Goal: Task Accomplishment & Management: Manage account settings

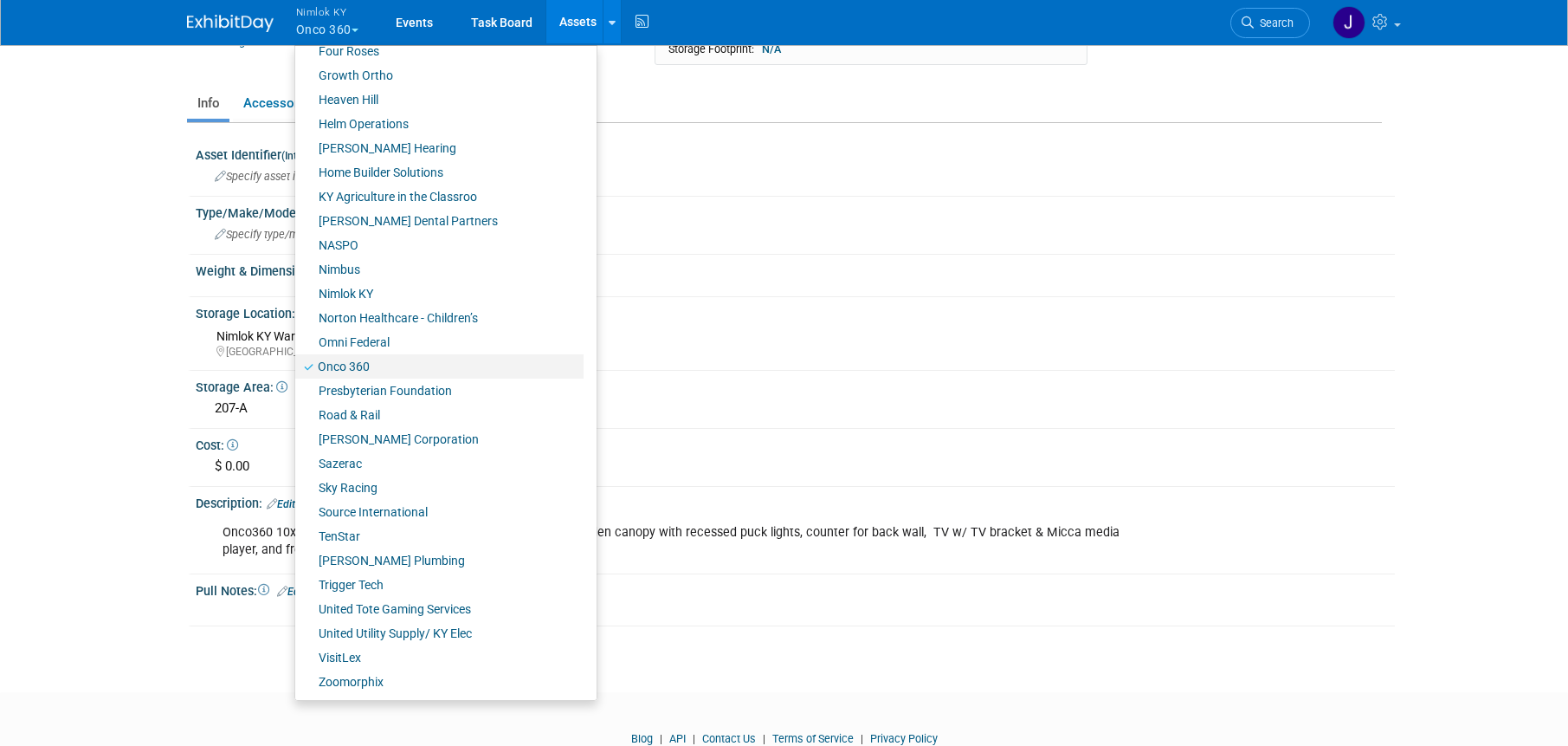
scroll to position [282, 0]
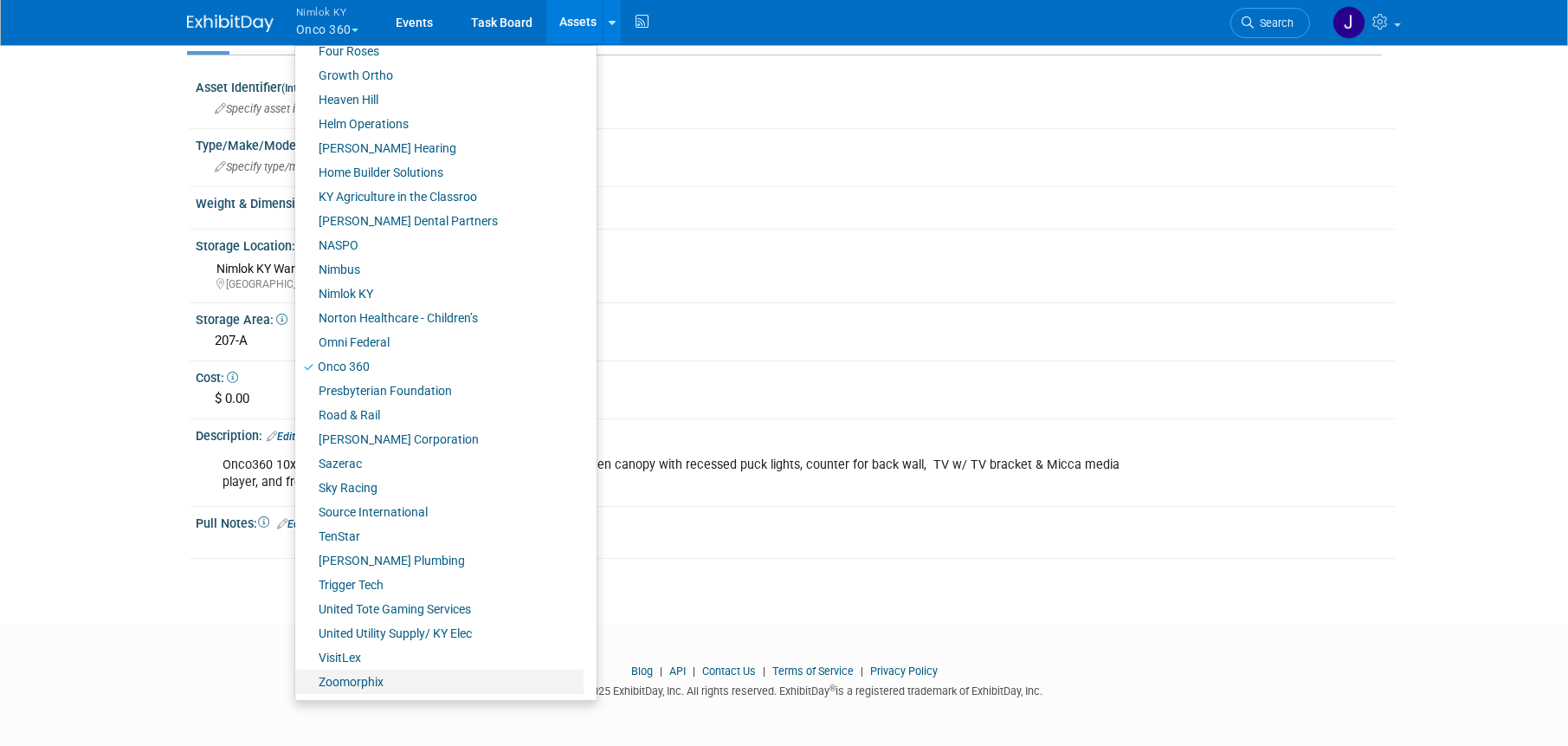
click at [414, 682] on link "Zoomorphix" at bounding box center [439, 682] width 288 height 24
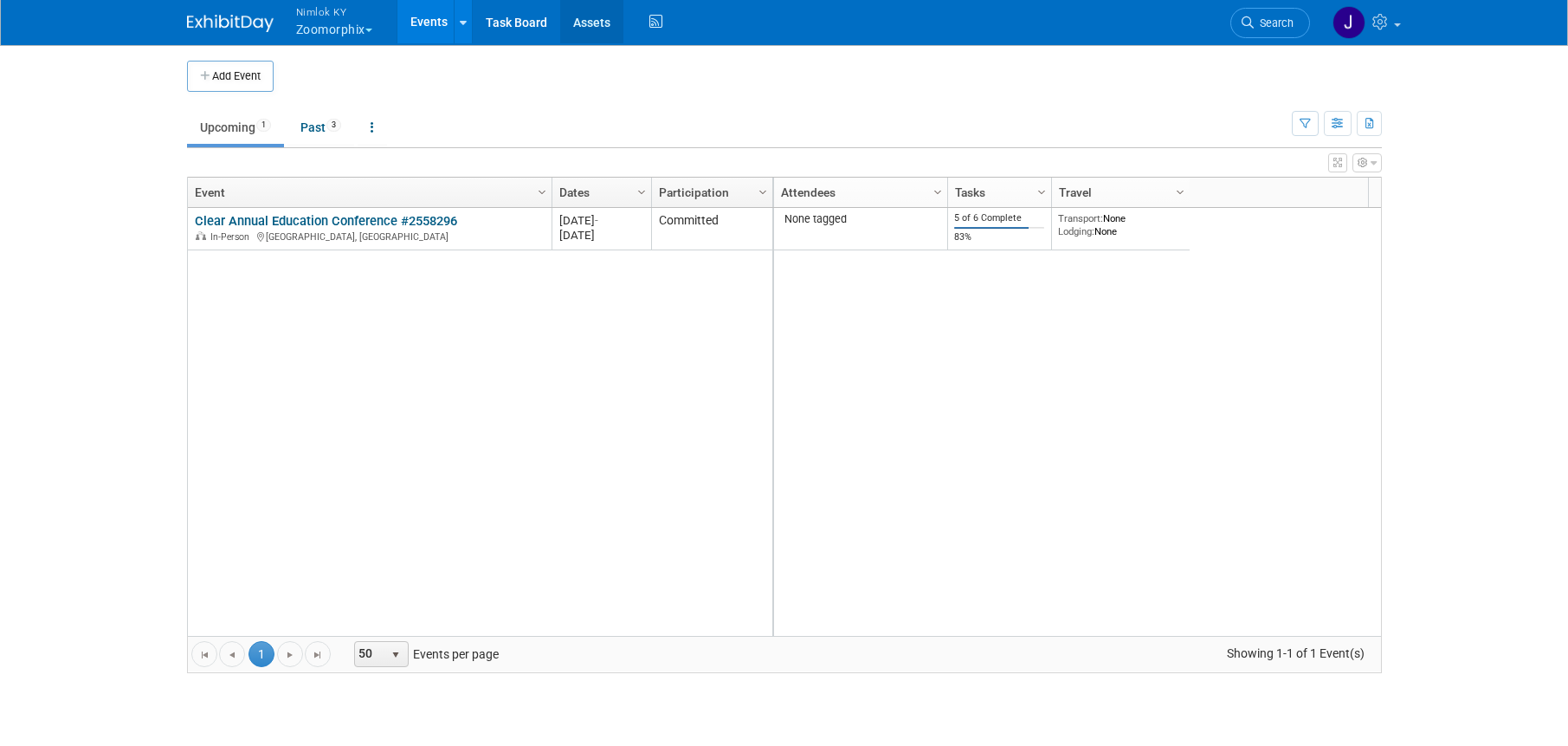
click at [607, 23] on link "Assets" at bounding box center [591, 22] width 63 height 43
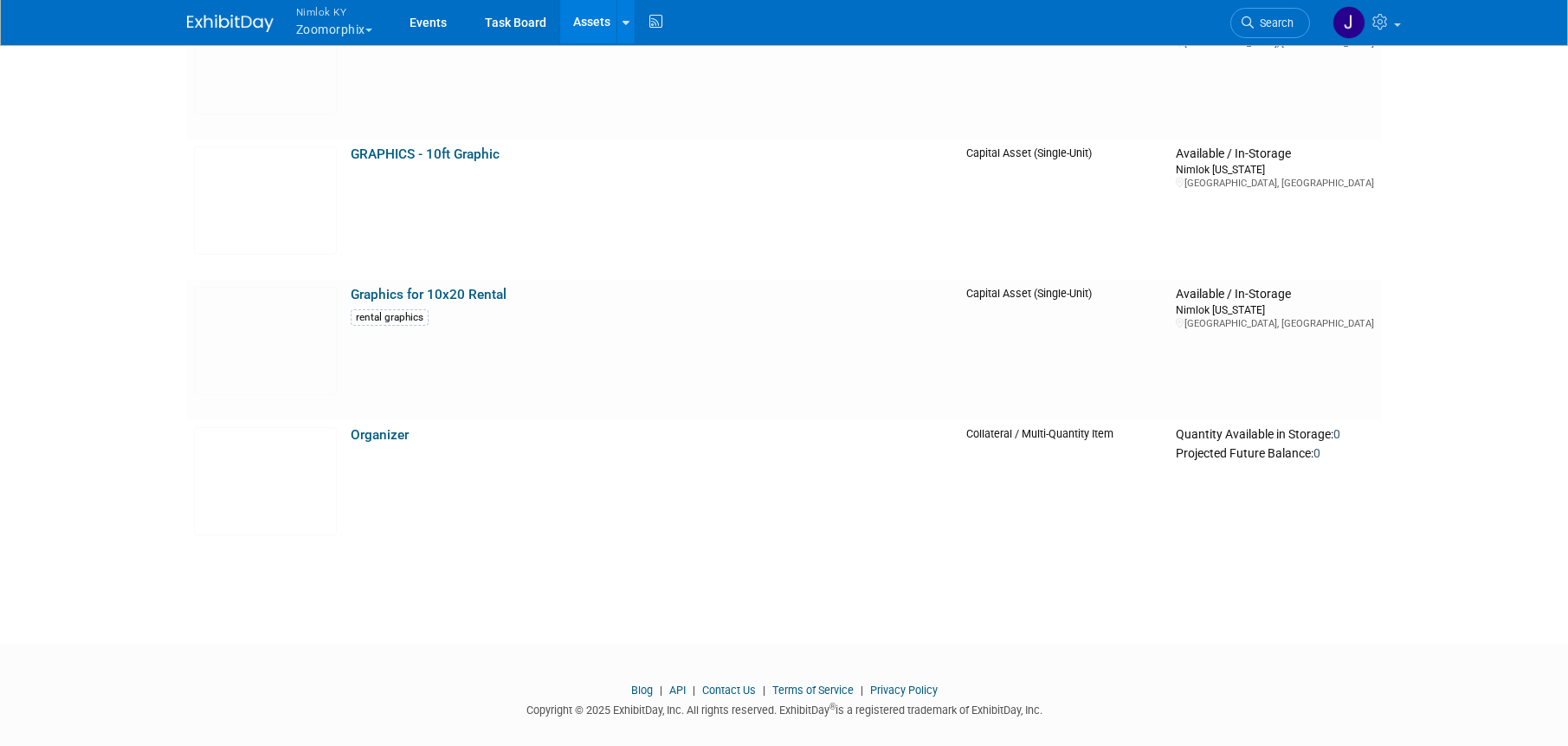
scroll to position [1919, 0]
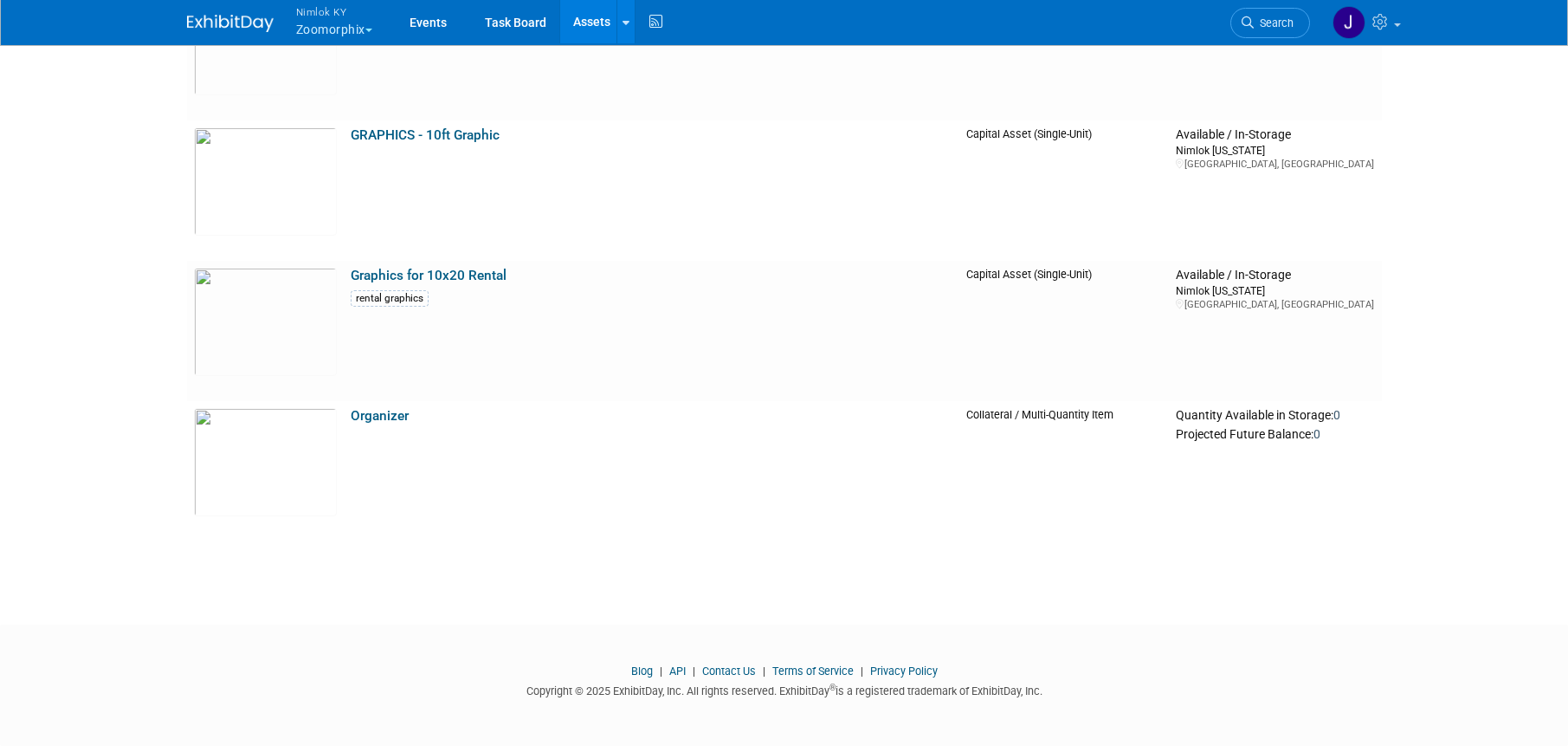
click at [366, 24] on button "Nimlok KY Zoomorphix" at bounding box center [344, 23] width 99 height 45
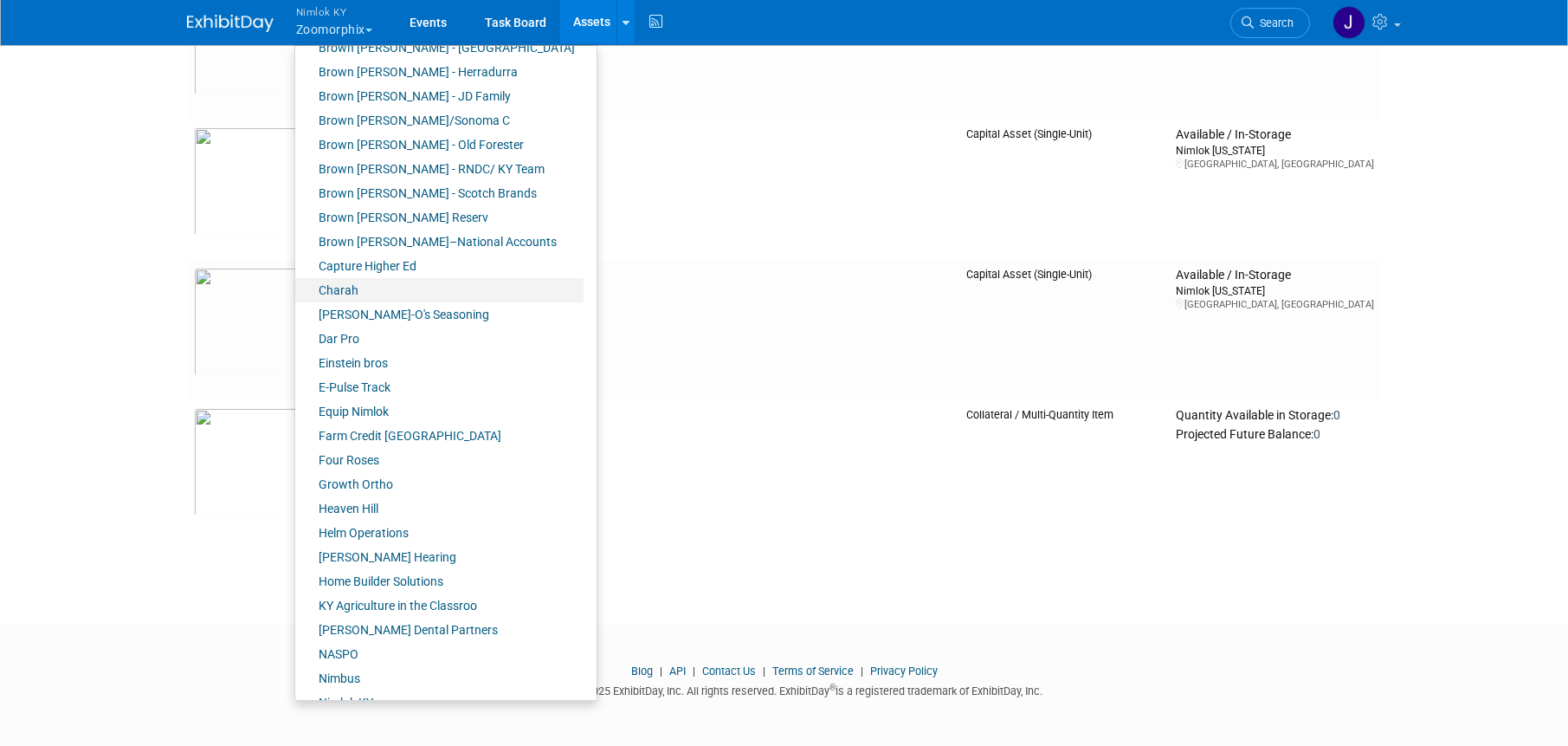
scroll to position [269, 0]
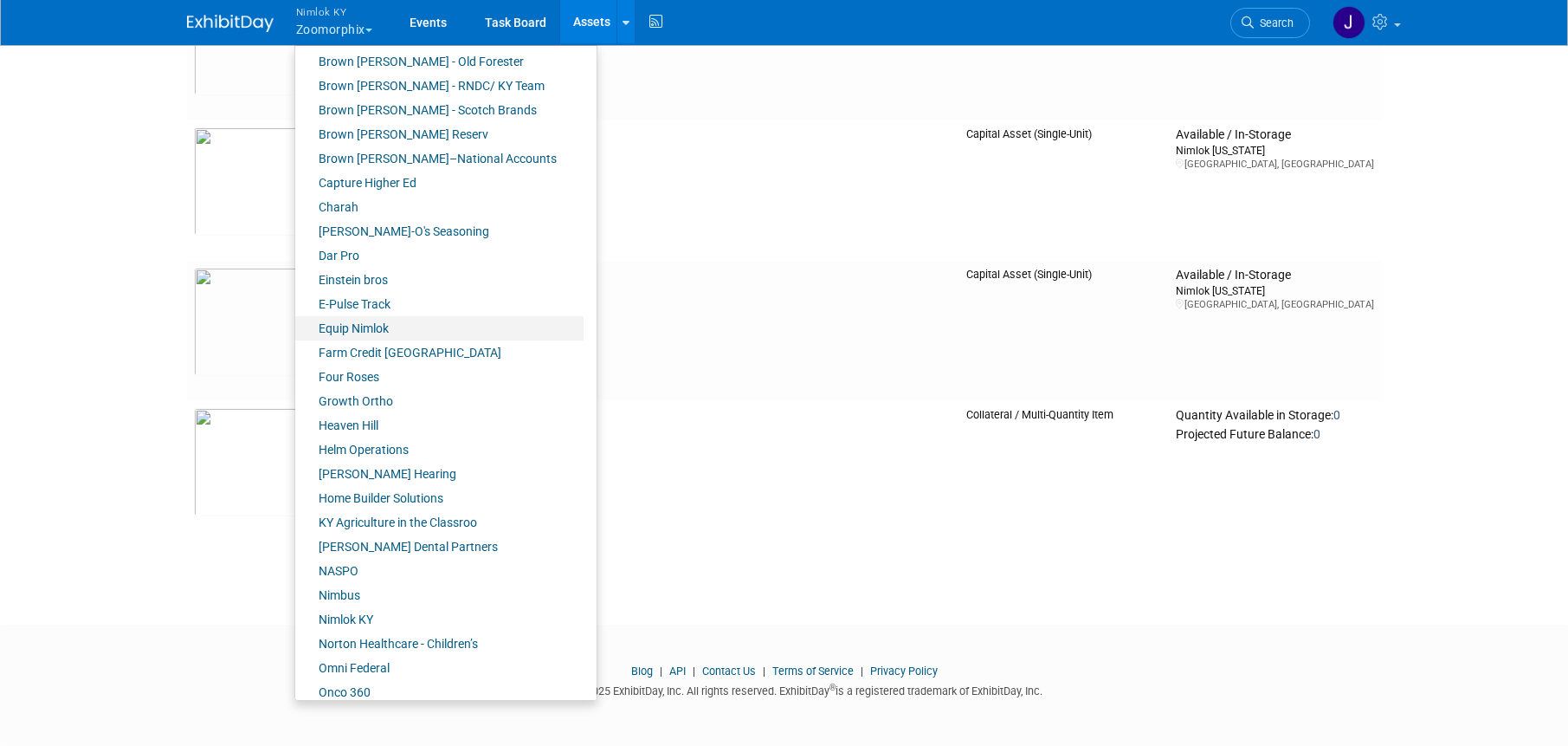
click at [359, 332] on link "Equip Nimlok" at bounding box center [439, 328] width 288 height 24
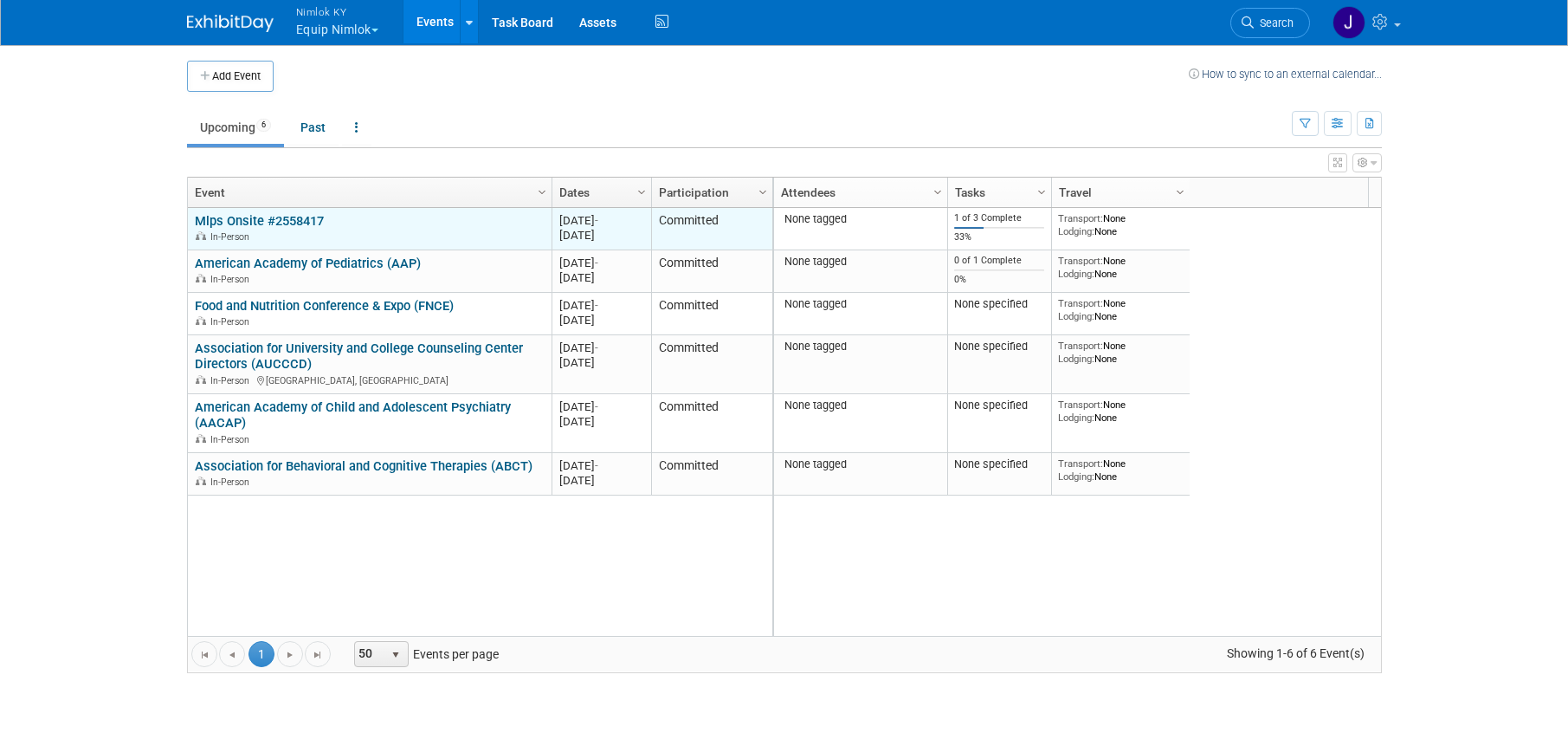
click at [307, 221] on link "Mlps Onsite #2558417" at bounding box center [260, 221] width 129 height 16
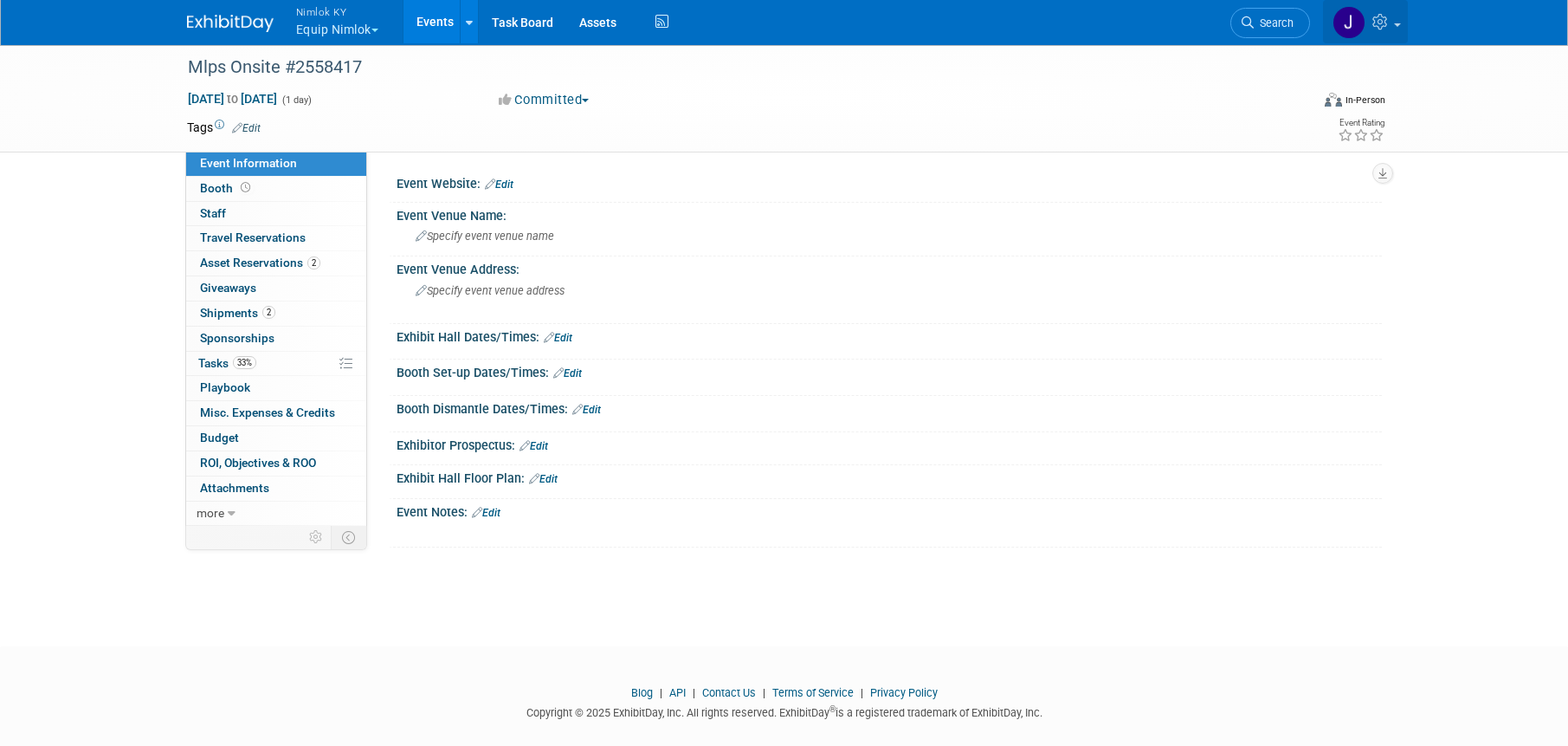
click at [1394, 24] on span at bounding box center [1396, 25] width 7 height 4
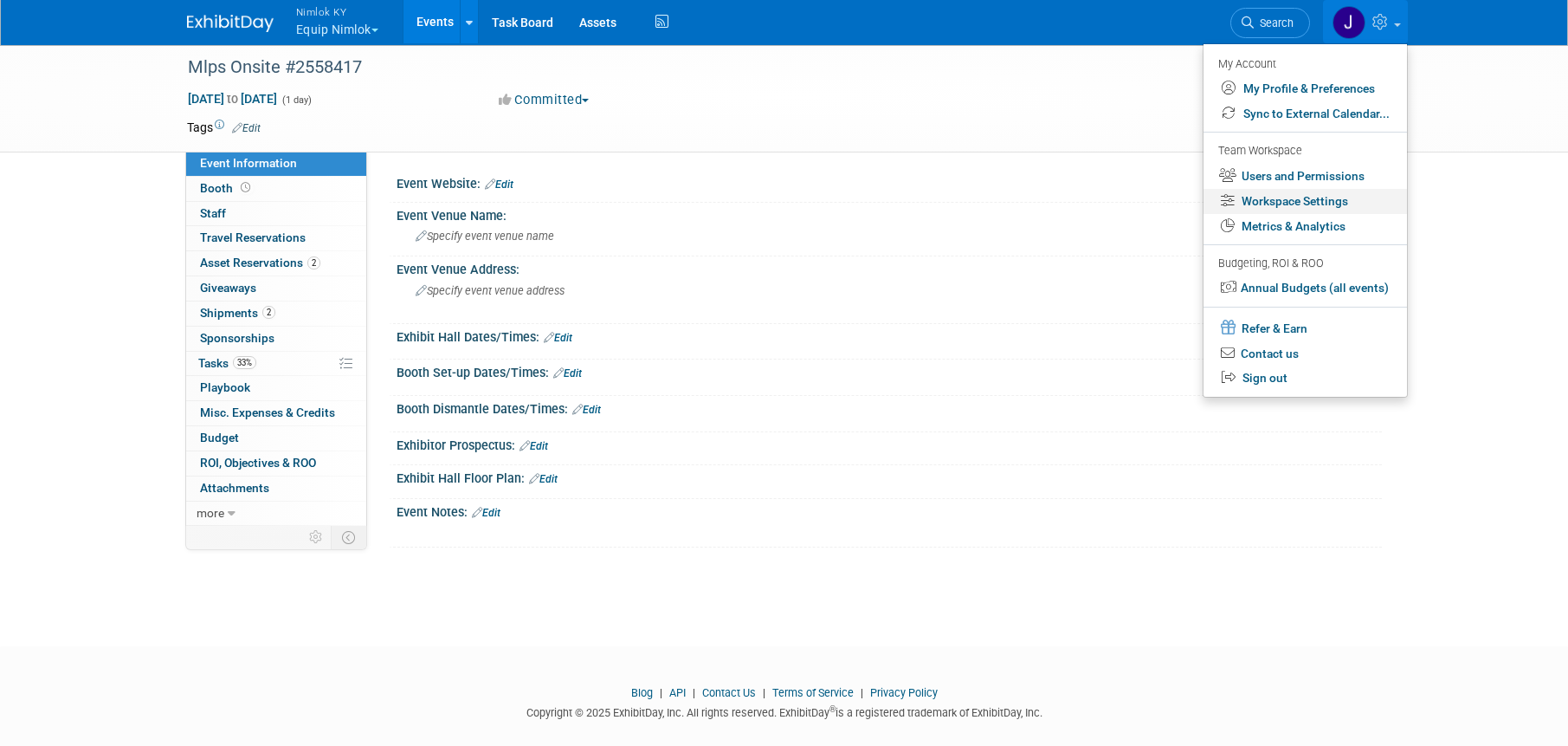
click at [1354, 197] on link "Workspace Settings" at bounding box center [1304, 201] width 204 height 25
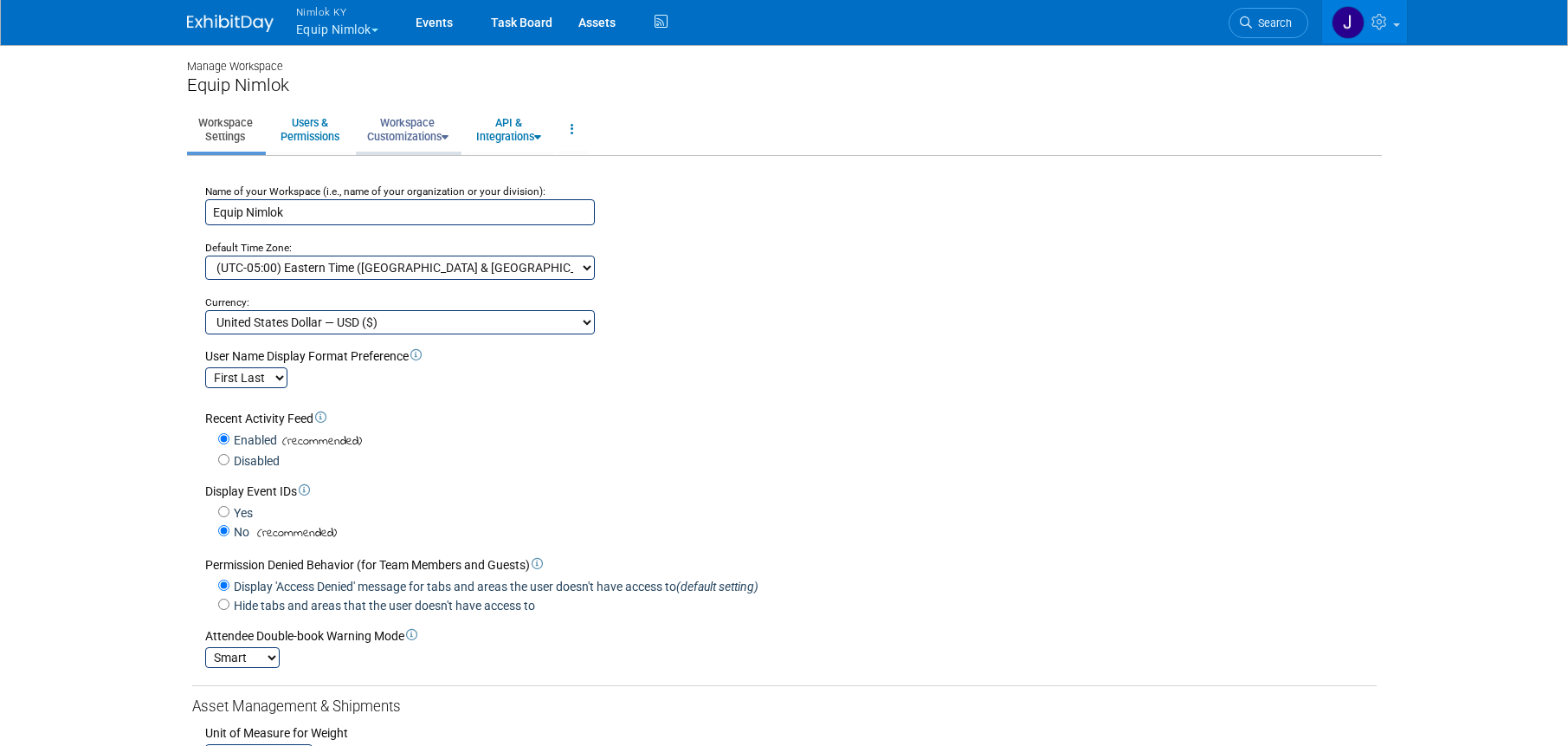
click at [410, 131] on link "Workspace Customizations" at bounding box center [407, 129] width 104 height 42
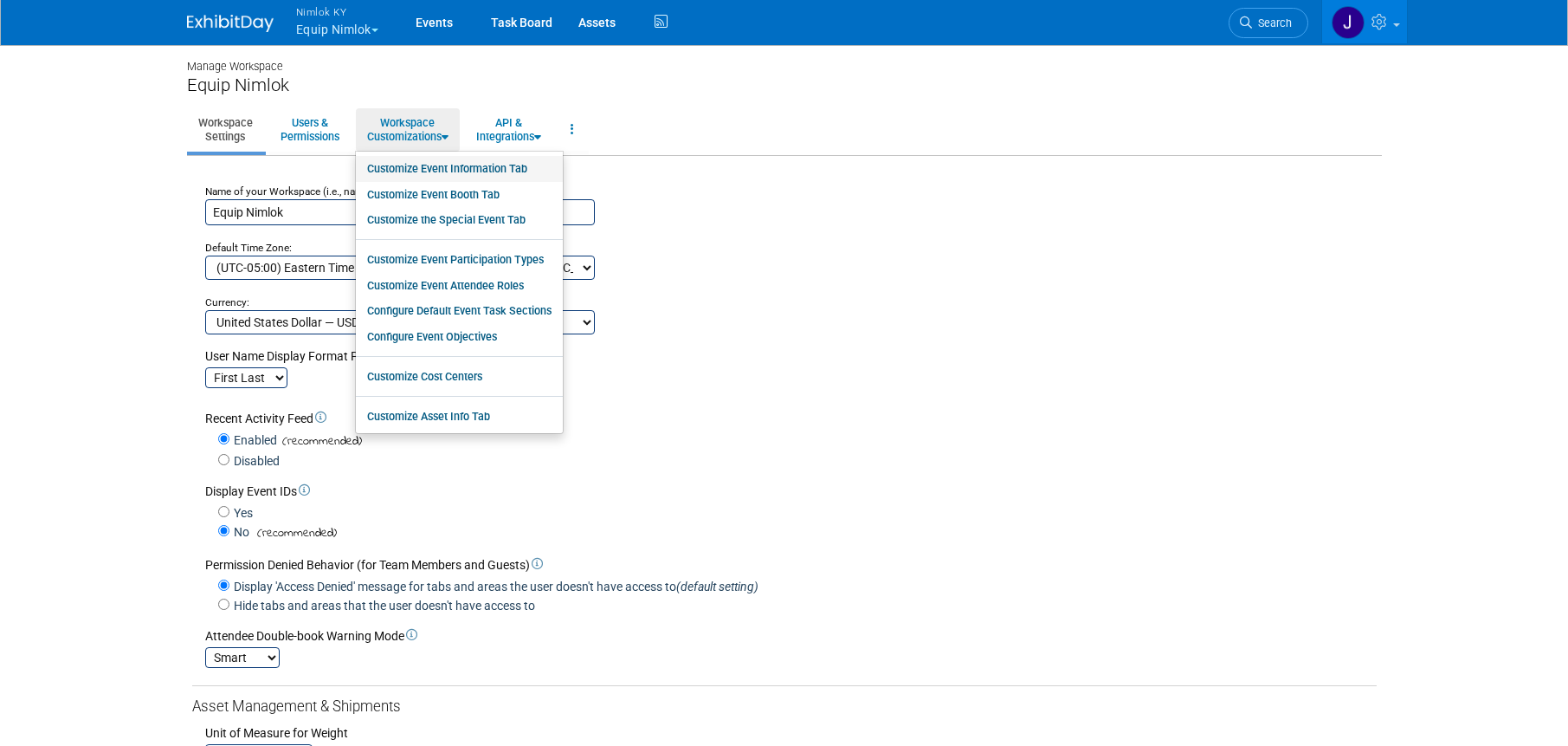
click at [441, 160] on link "Customize Event Information Tab" at bounding box center [459, 169] width 207 height 26
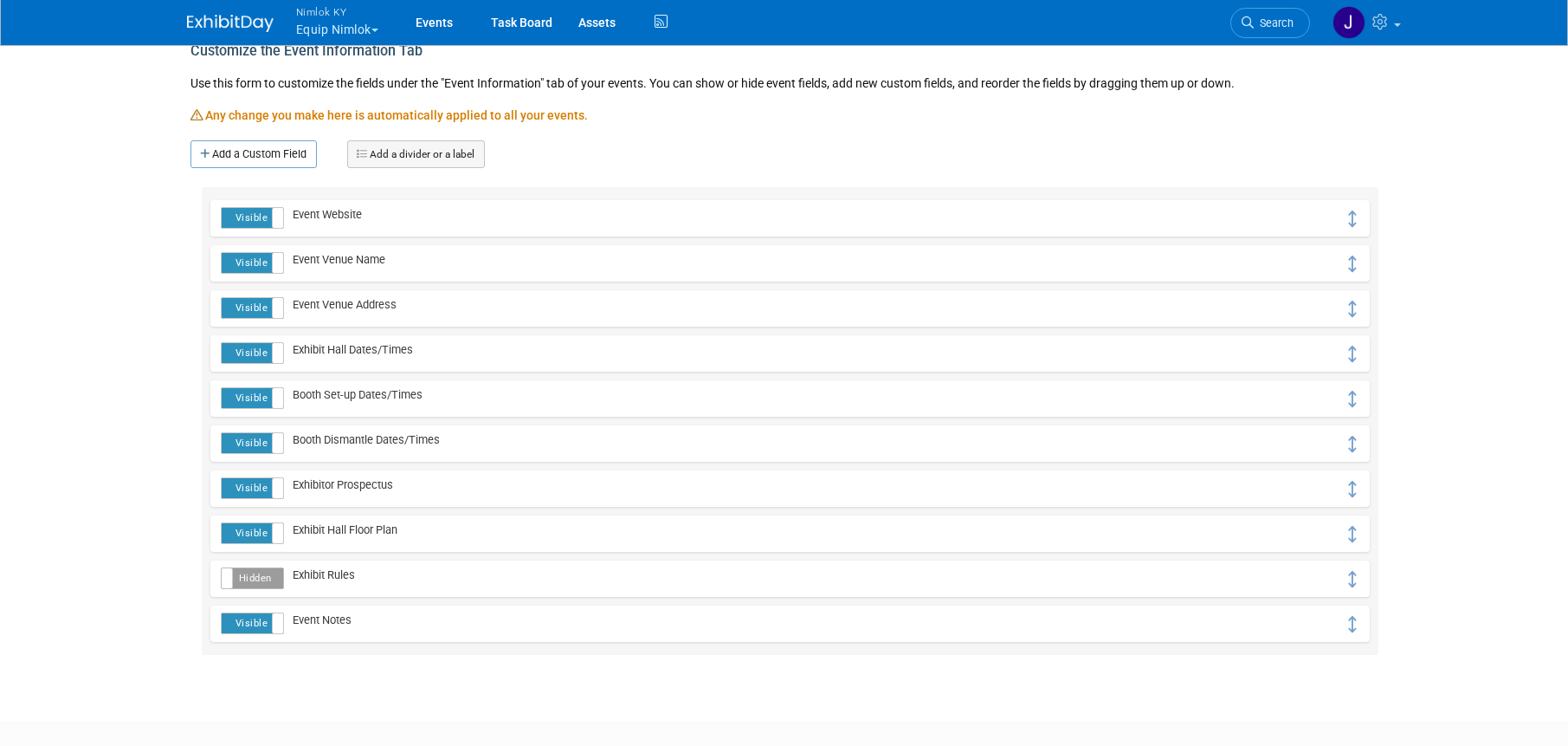
scroll to position [141, 0]
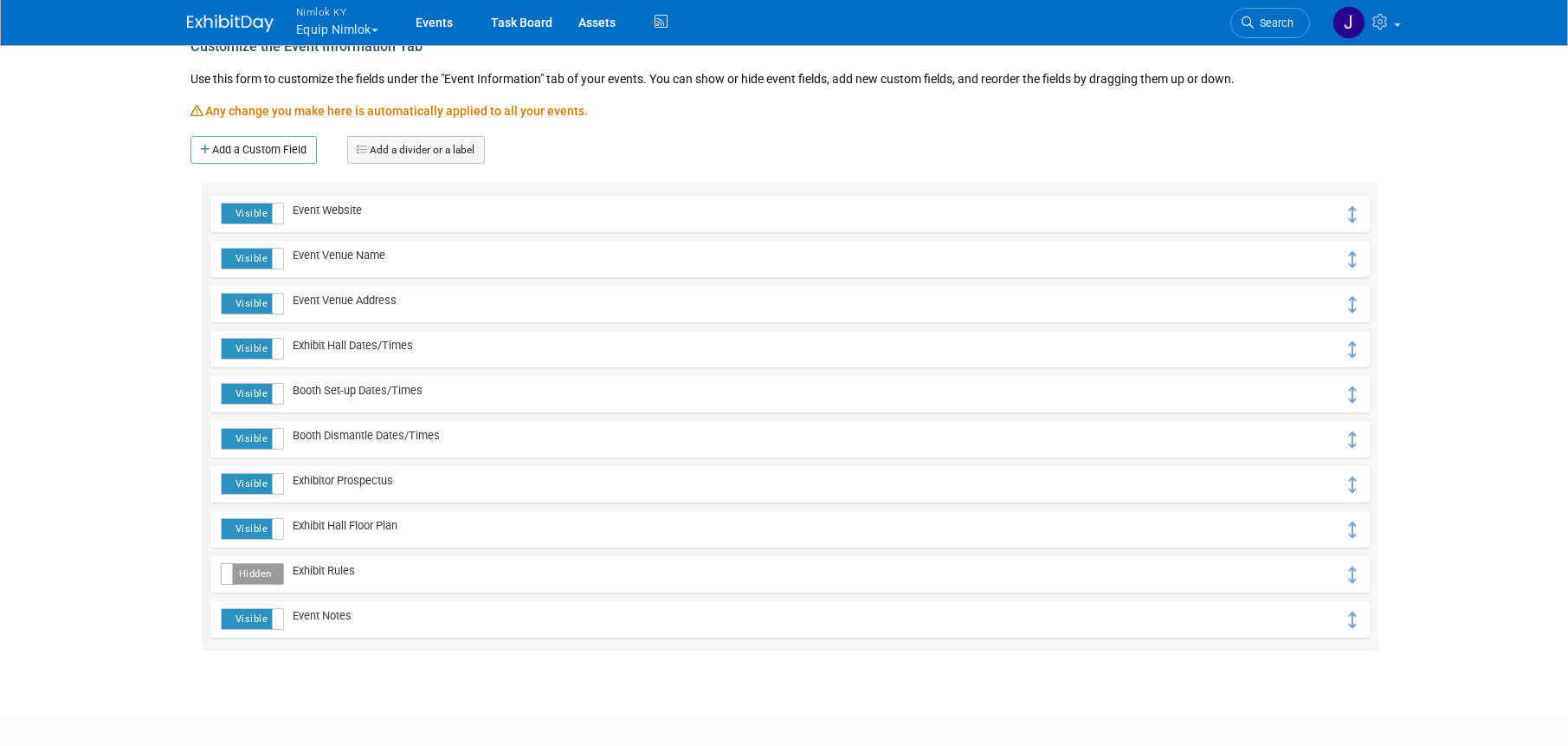
click at [234, 576] on label "Hidden" at bounding box center [251, 573] width 61 height 20
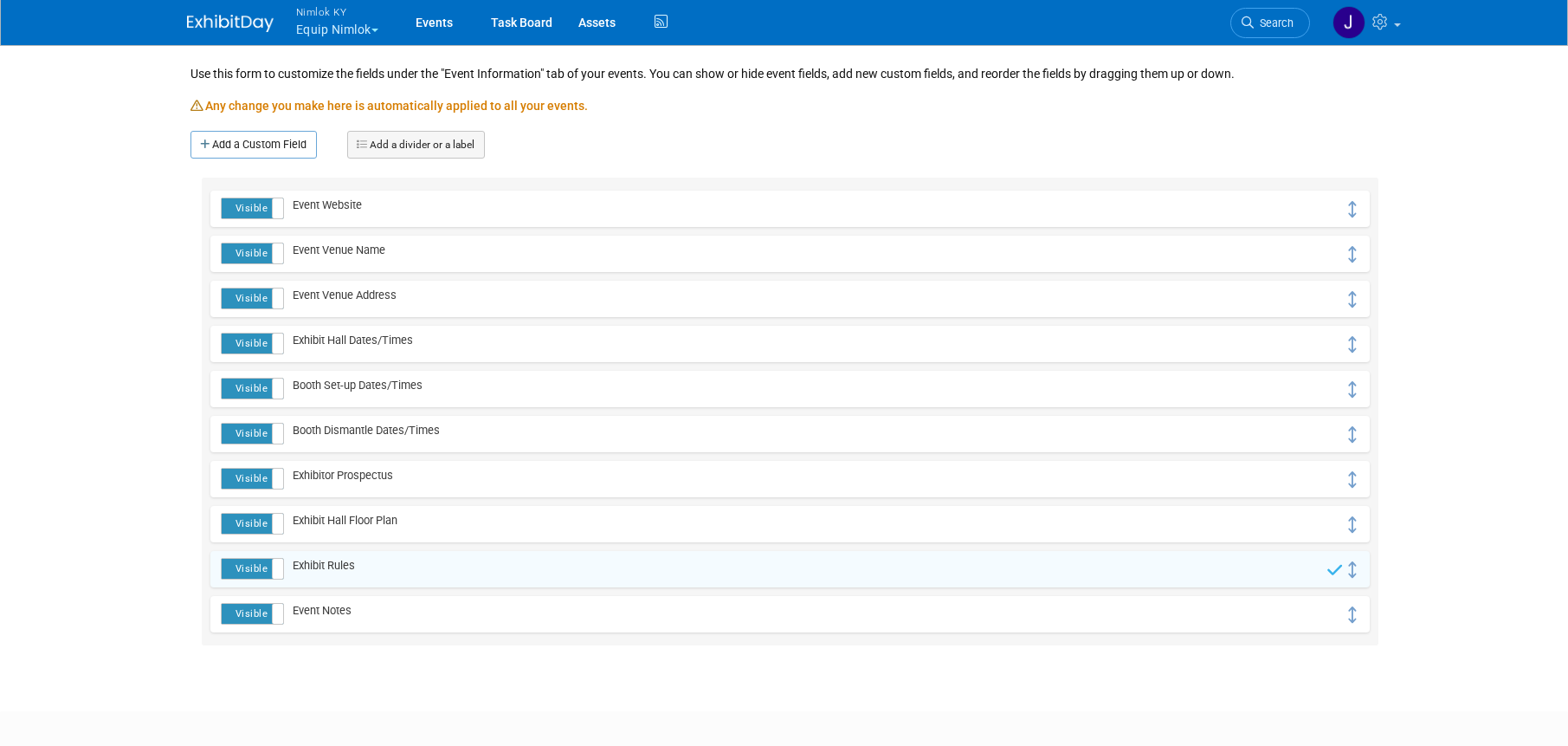
scroll to position [151, 0]
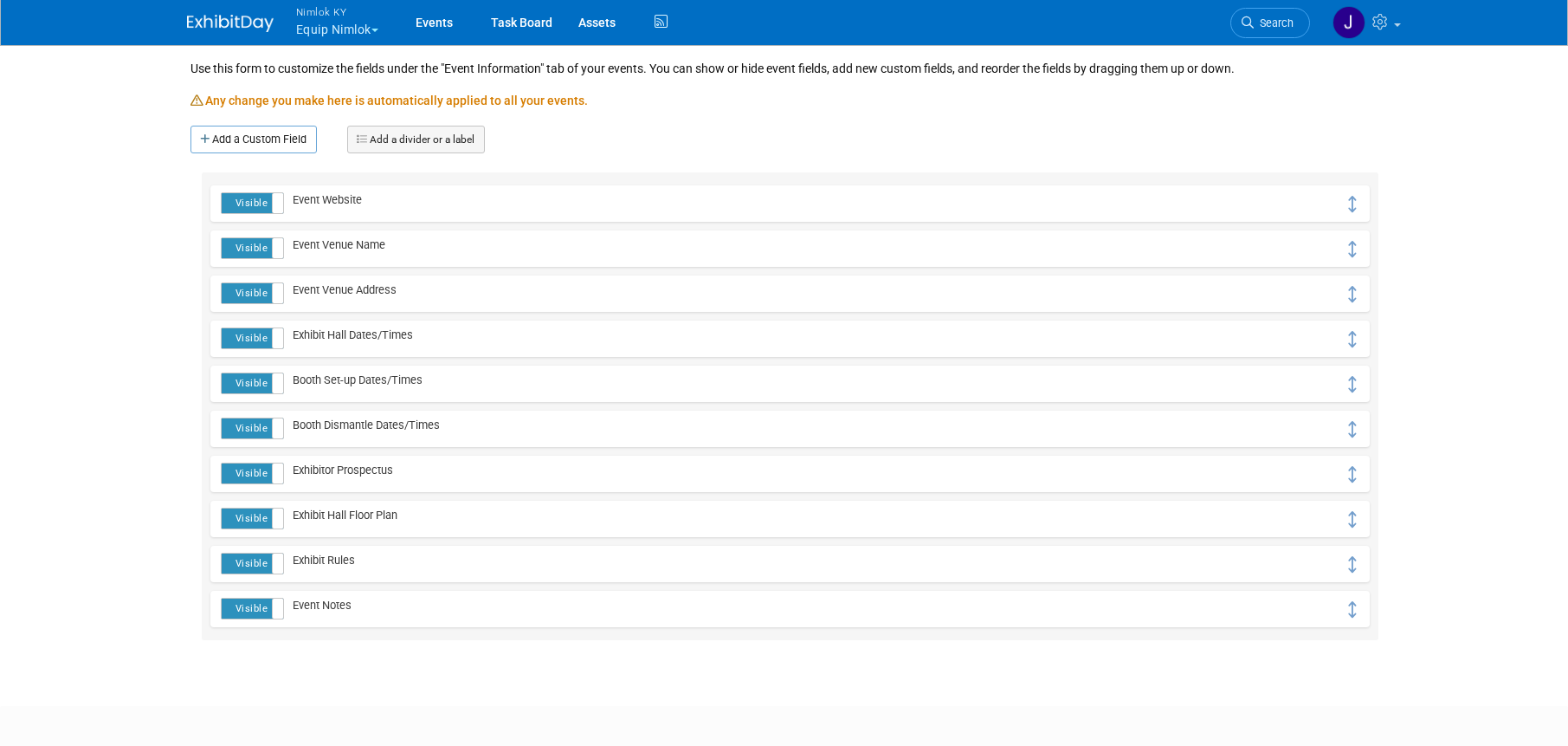
click at [256, 133] on link "Add a Custom Field" at bounding box center [253, 140] width 127 height 28
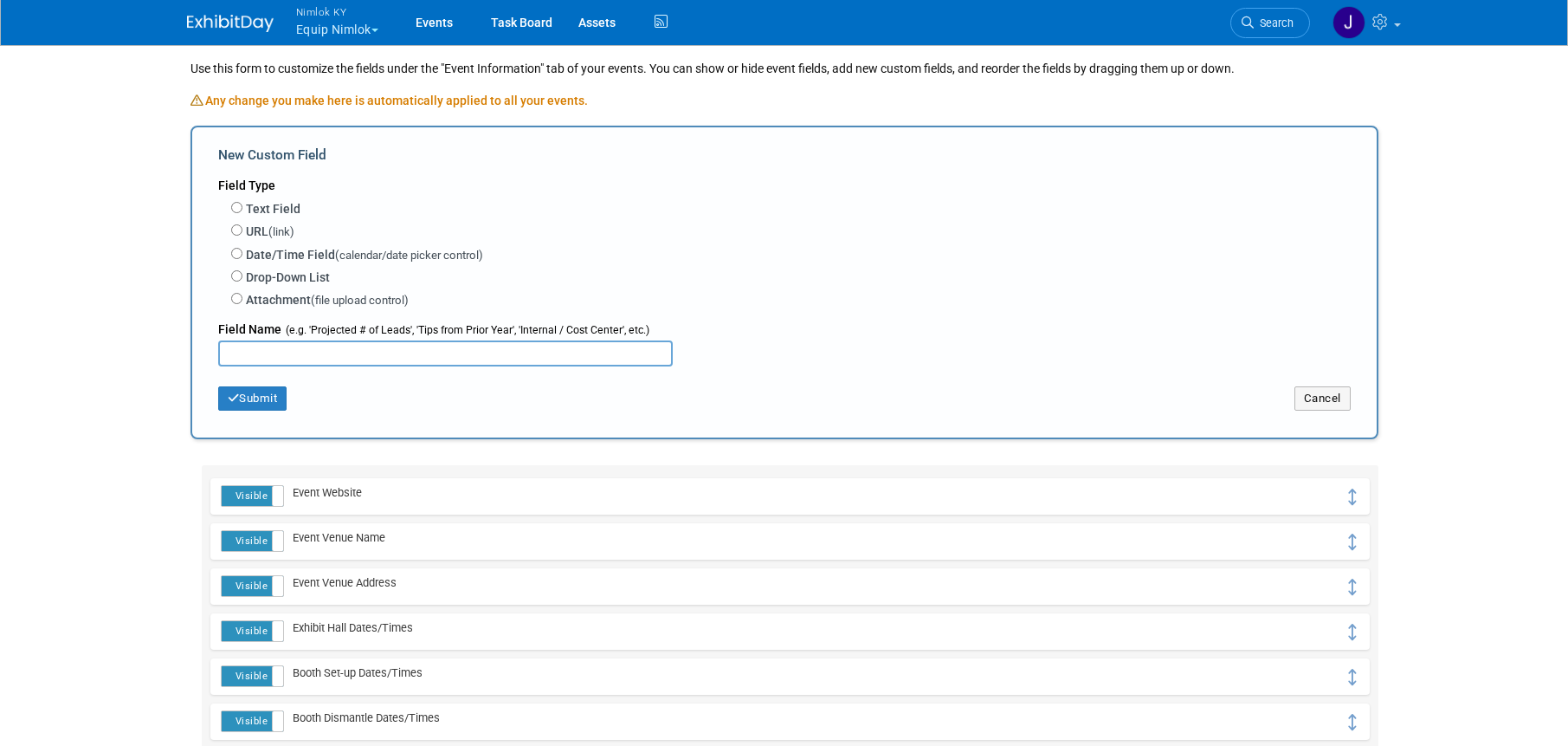
click at [246, 276] on label "Drop-Down List" at bounding box center [288, 277] width 84 height 17
click at [242, 276] on input "Drop-Down List" at bounding box center [236, 276] width 11 height 11
radio input "true"
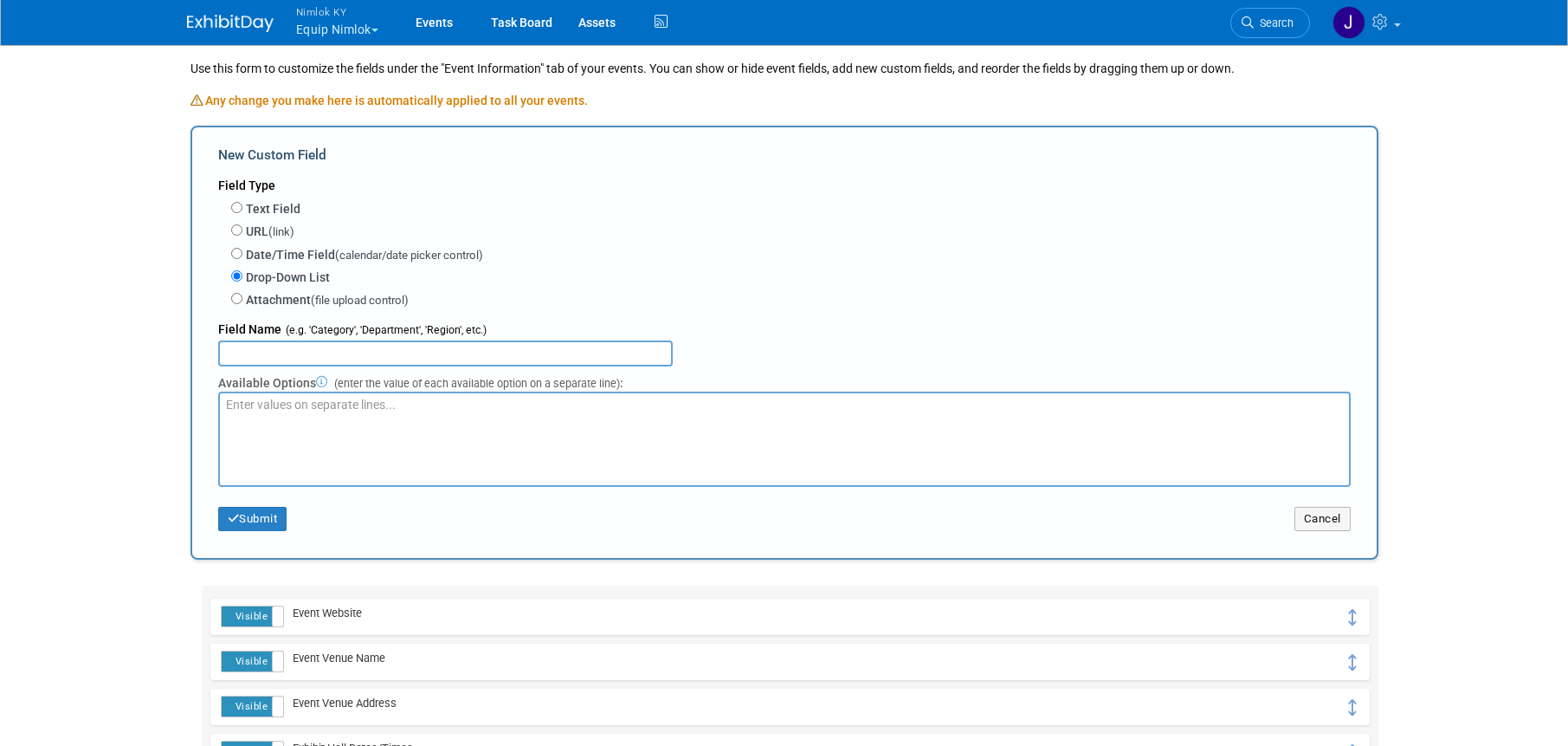
click at [281, 354] on input "text" at bounding box center [445, 354] width 455 height 26
type input "Status"
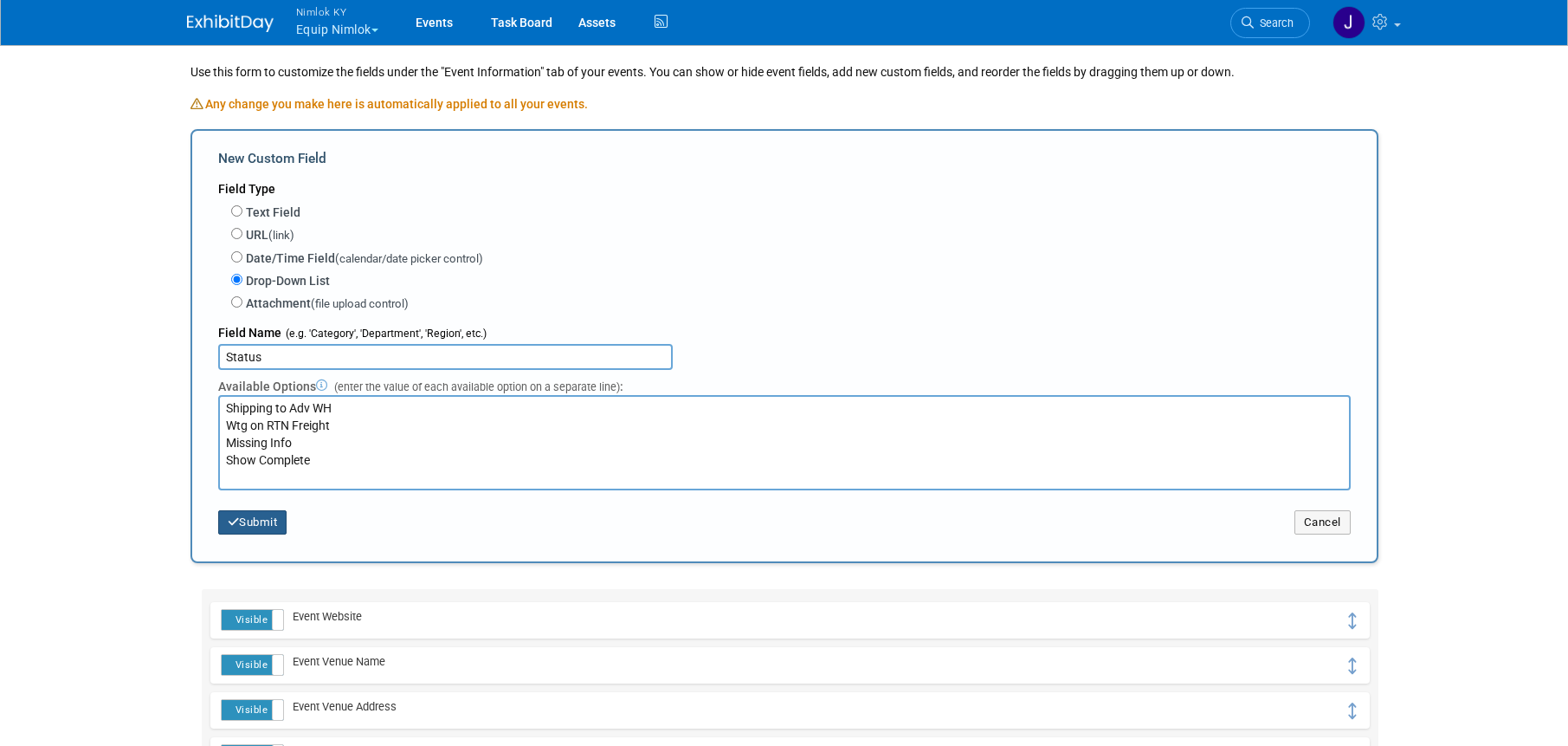
type textarea "Shipping to Adv WH Wtg on RTN Freight Missing Info Show Complete"
click at [276, 524] on button "Submit" at bounding box center [253, 523] width 69 height 24
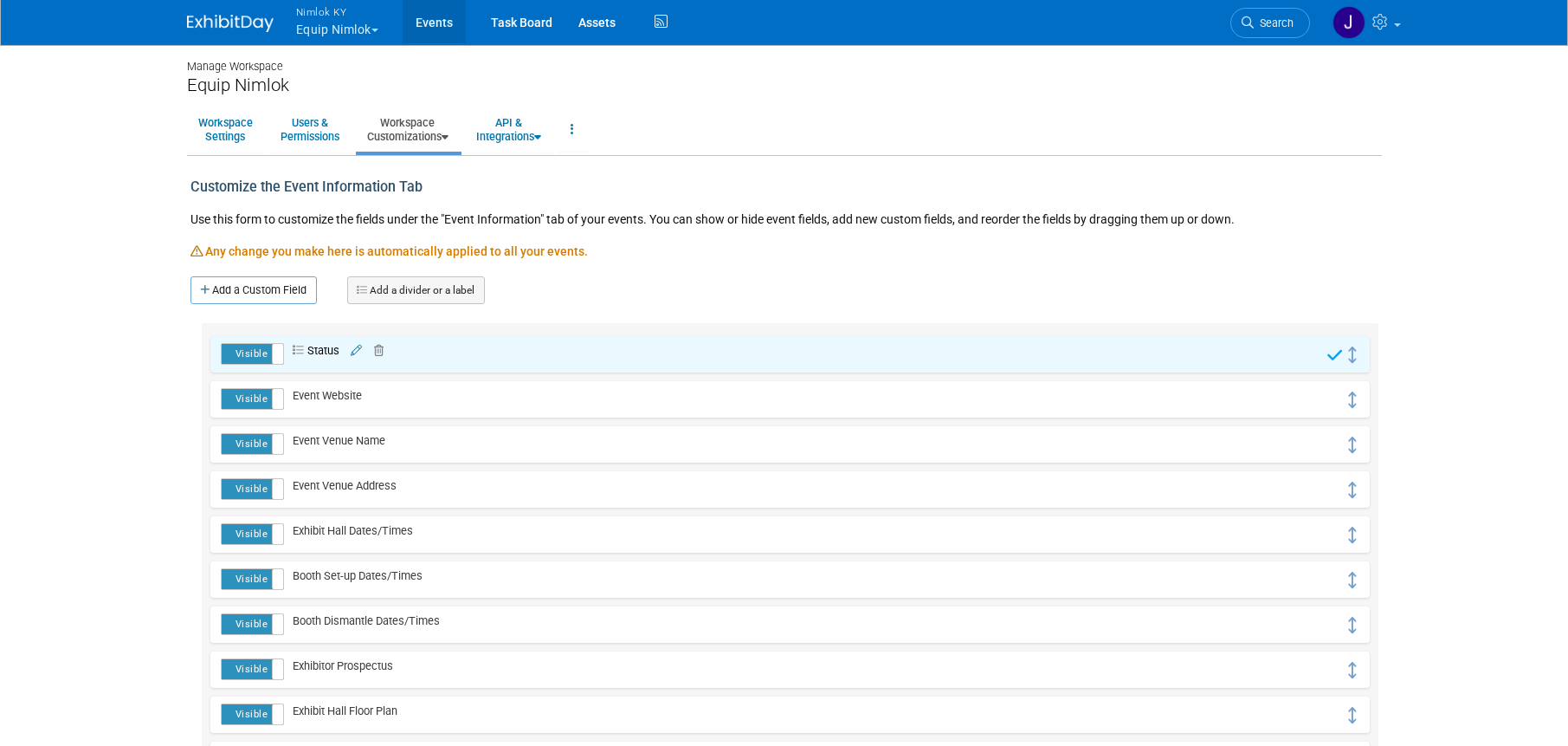
click at [429, 23] on link "Events" at bounding box center [433, 22] width 63 height 43
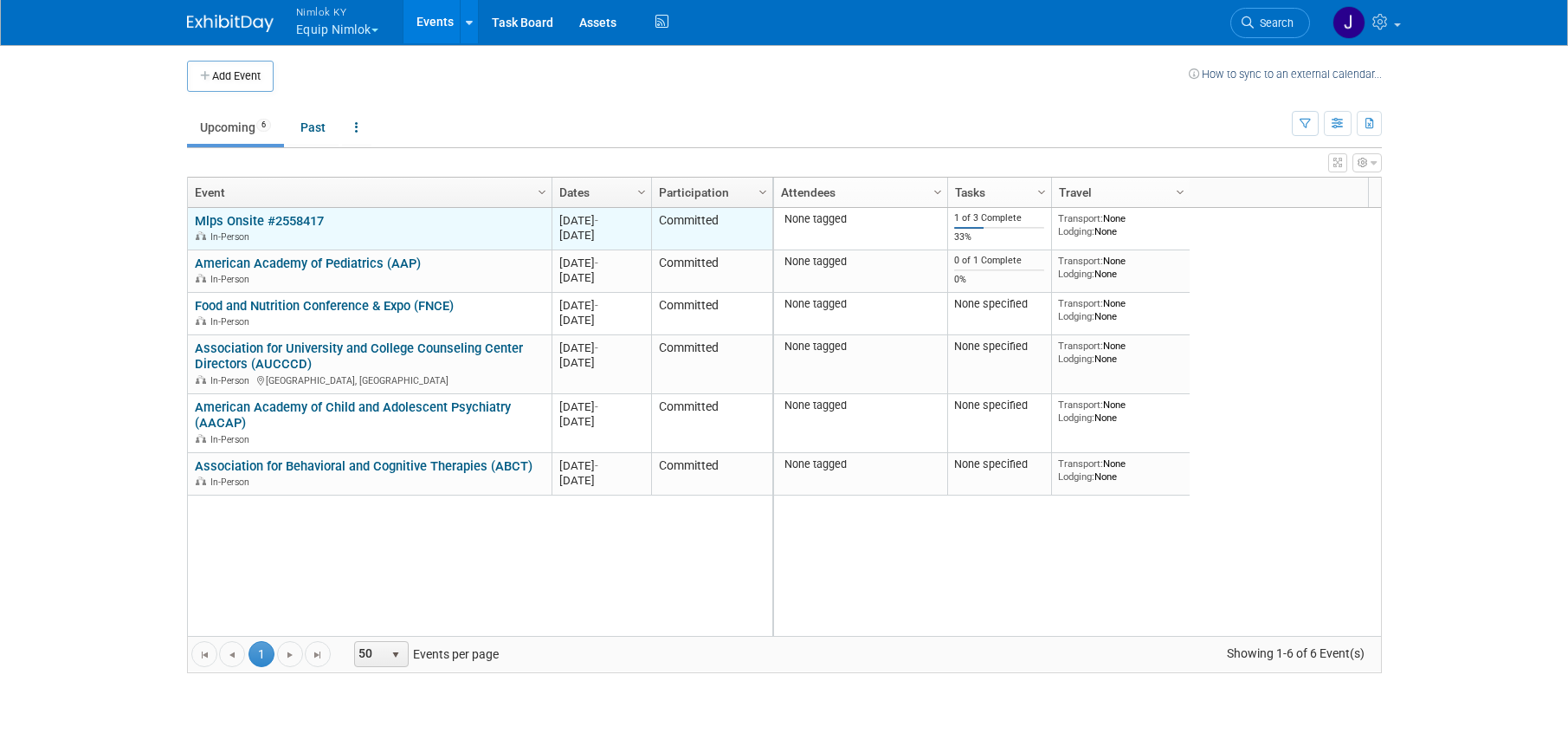
click at [296, 222] on link "Mlps Onsite #2558417" at bounding box center [260, 221] width 129 height 16
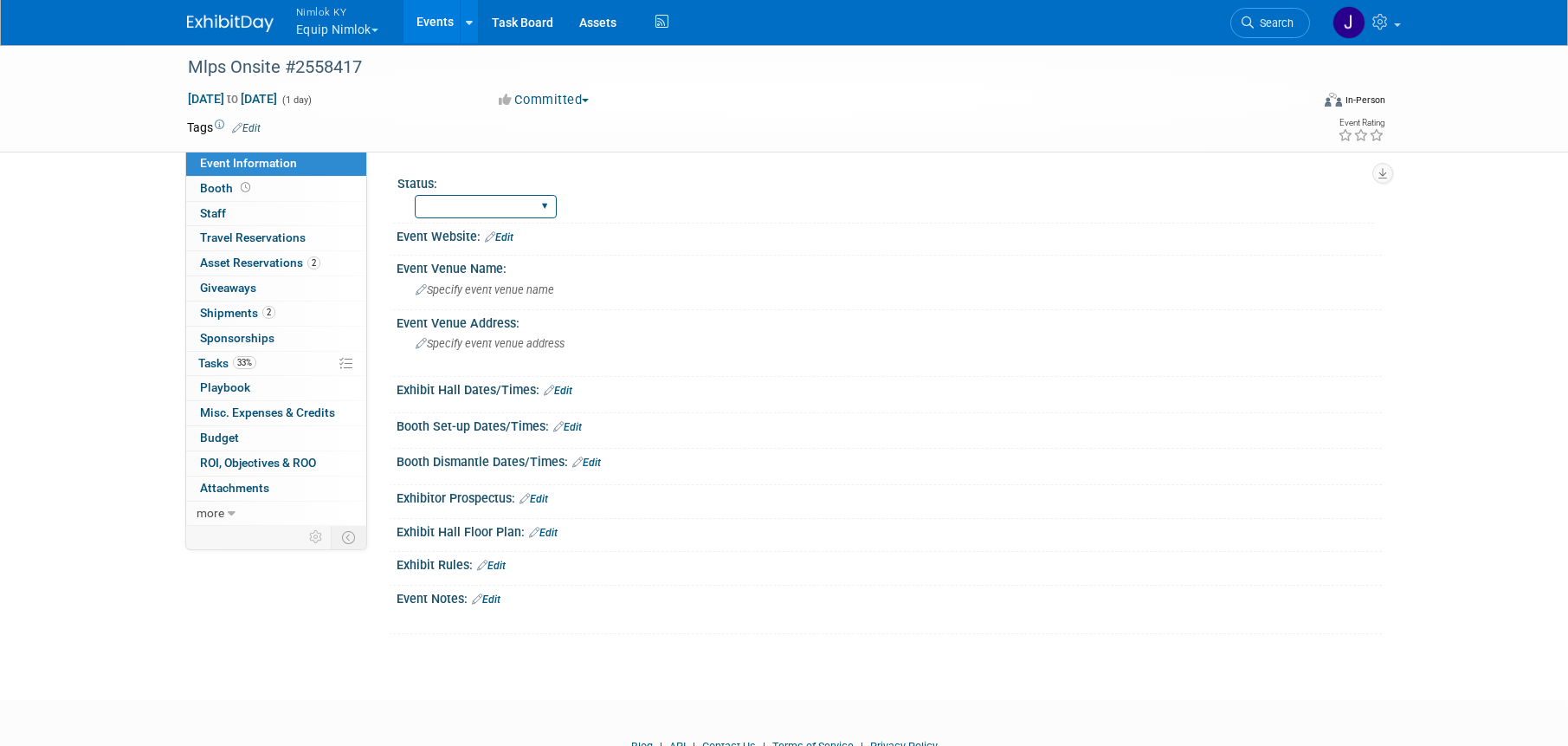
click at [549, 202] on select "Shipping to Adv WH Wtg on RTN Freight Missing Info Show Complete" at bounding box center [485, 206] width 142 height 23
select select "Shipping to Adv WH"
click at [415, 195] on select "Shipping to Adv WH Wtg on RTN Freight Missing Info Show Complete" at bounding box center [485, 206] width 142 height 23
click at [430, 19] on link "Events" at bounding box center [434, 22] width 63 height 43
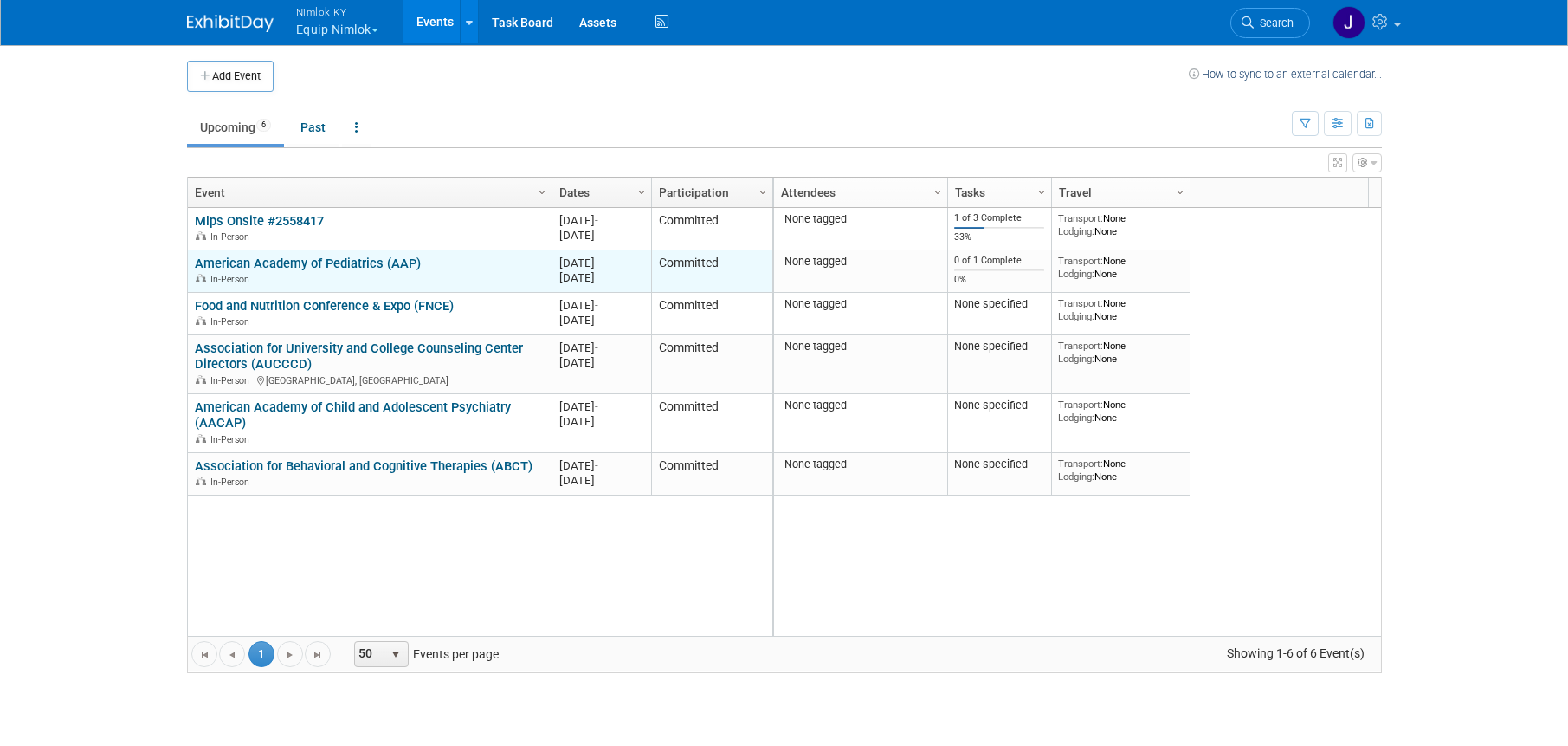
click at [294, 263] on link "American Academy of Pediatrics (AAP)" at bounding box center [308, 263] width 226 height 16
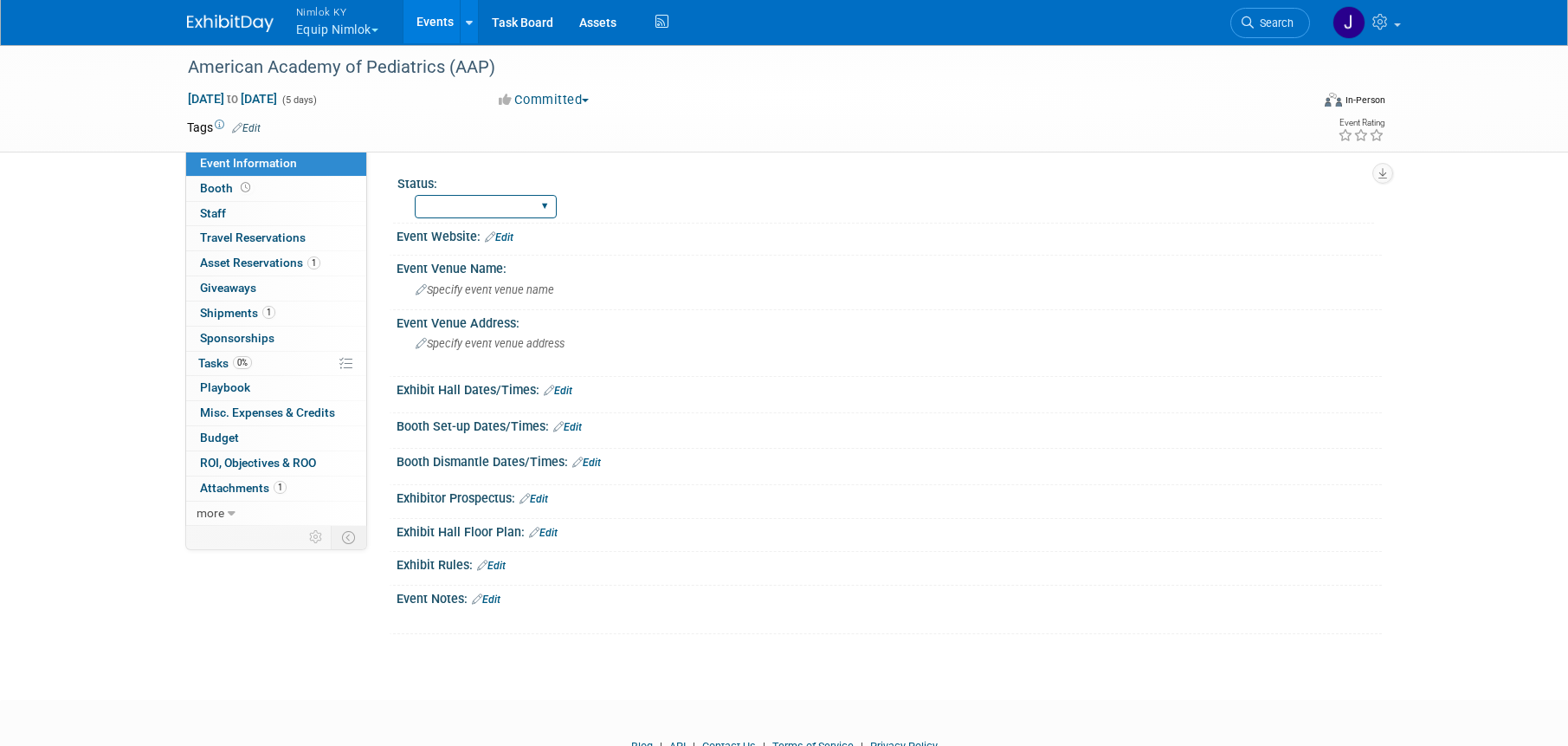
click at [550, 206] on select "Shipping to Adv WH Wtg on RTN Freight Missing Info Show Complete" at bounding box center [485, 206] width 142 height 23
click at [1399, 23] on span at bounding box center [1396, 25] width 7 height 4
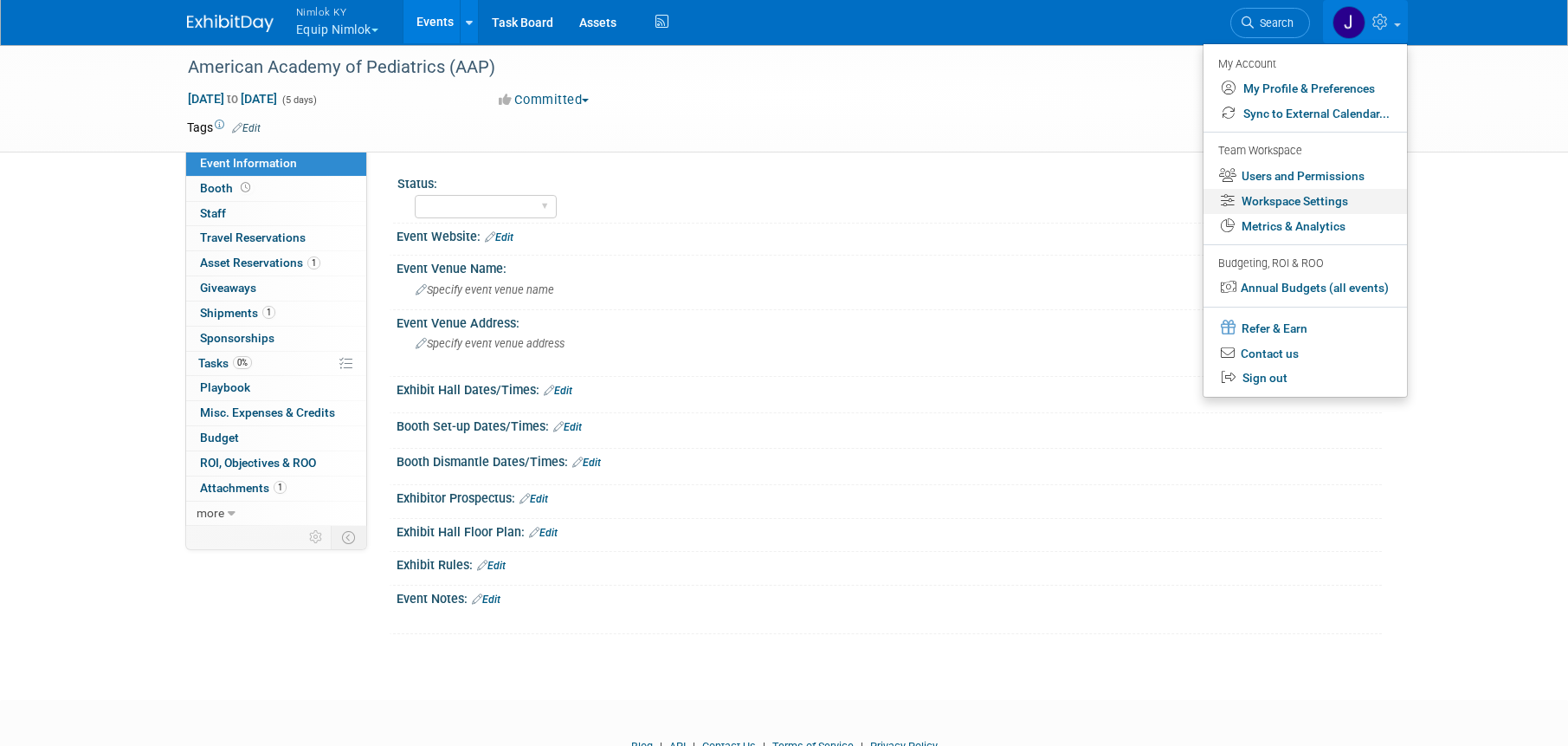
click at [1357, 195] on link "Workspace Settings" at bounding box center [1304, 201] width 204 height 25
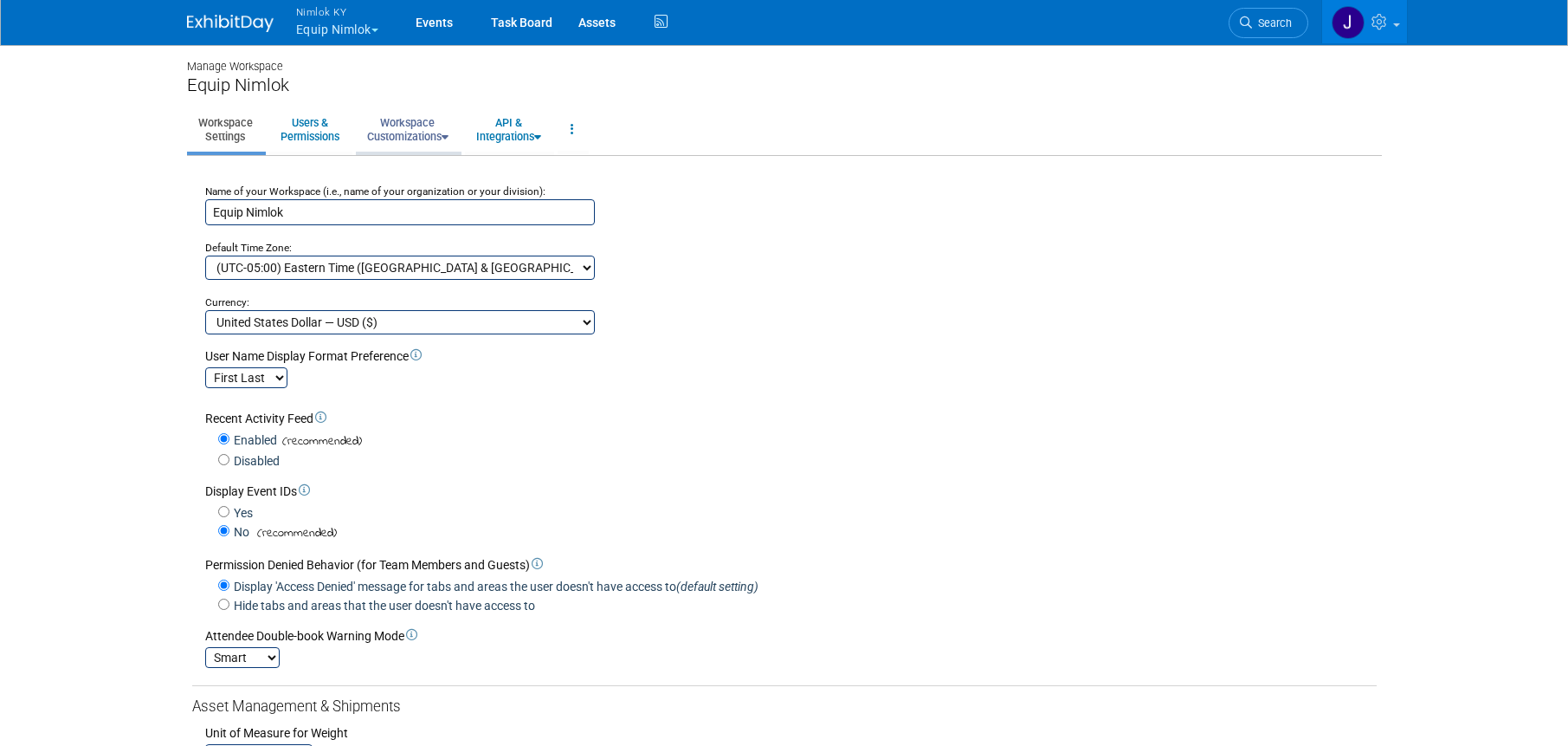
click at [438, 126] on link "Workspace Customizations" at bounding box center [407, 129] width 104 height 42
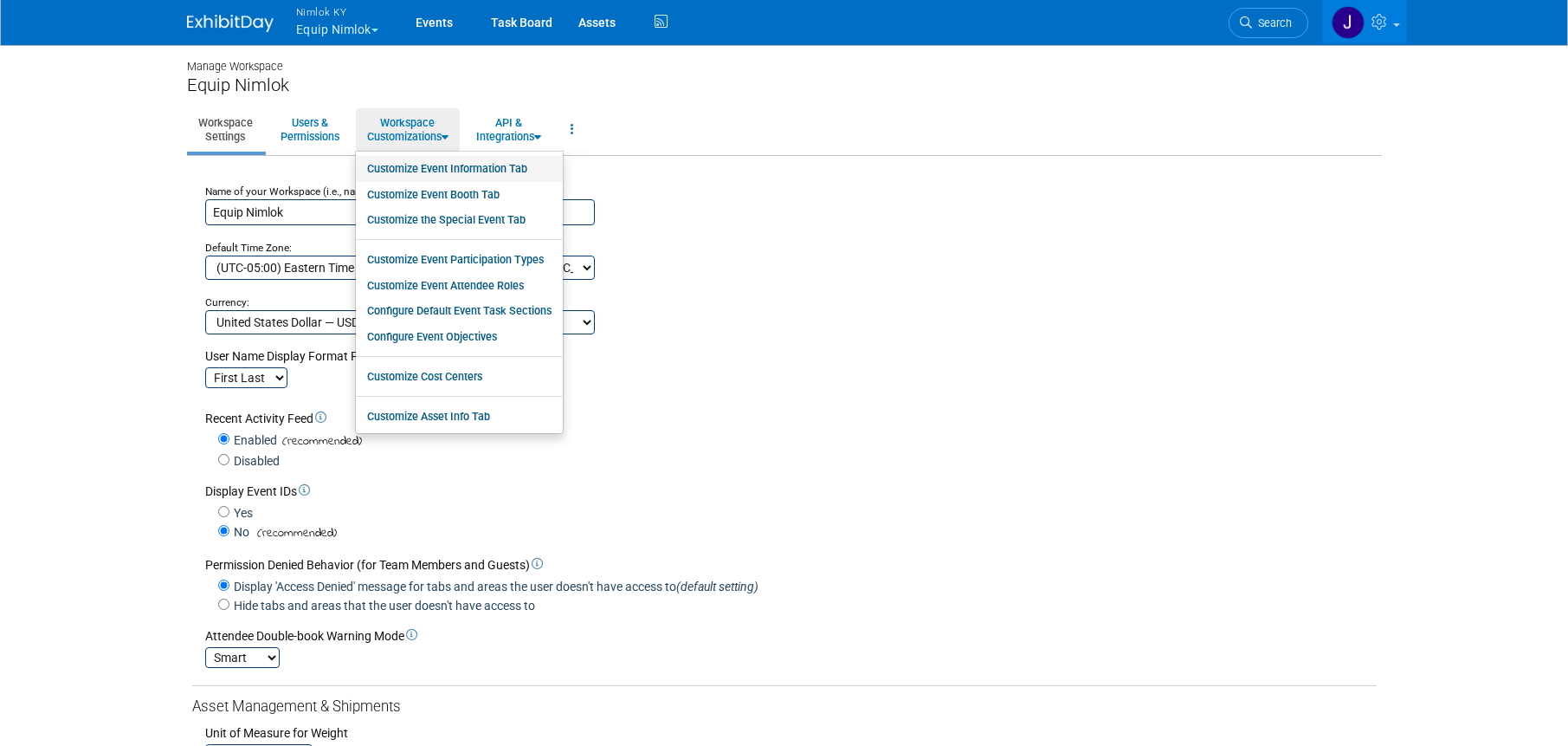
click at [476, 170] on link "Customize Event Information Tab" at bounding box center [459, 169] width 207 height 26
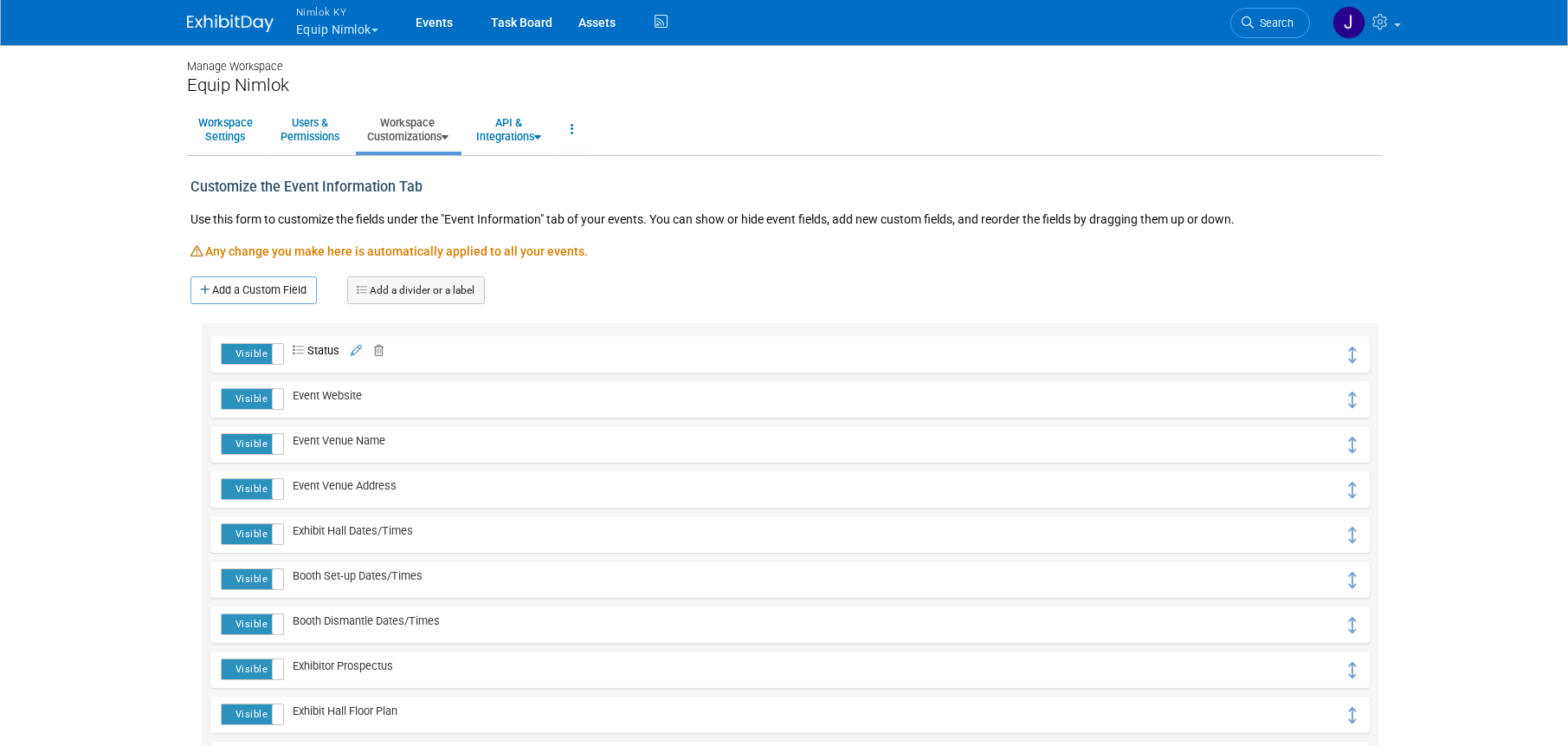
click at [361, 352] on icon at bounding box center [356, 351] width 11 height 11
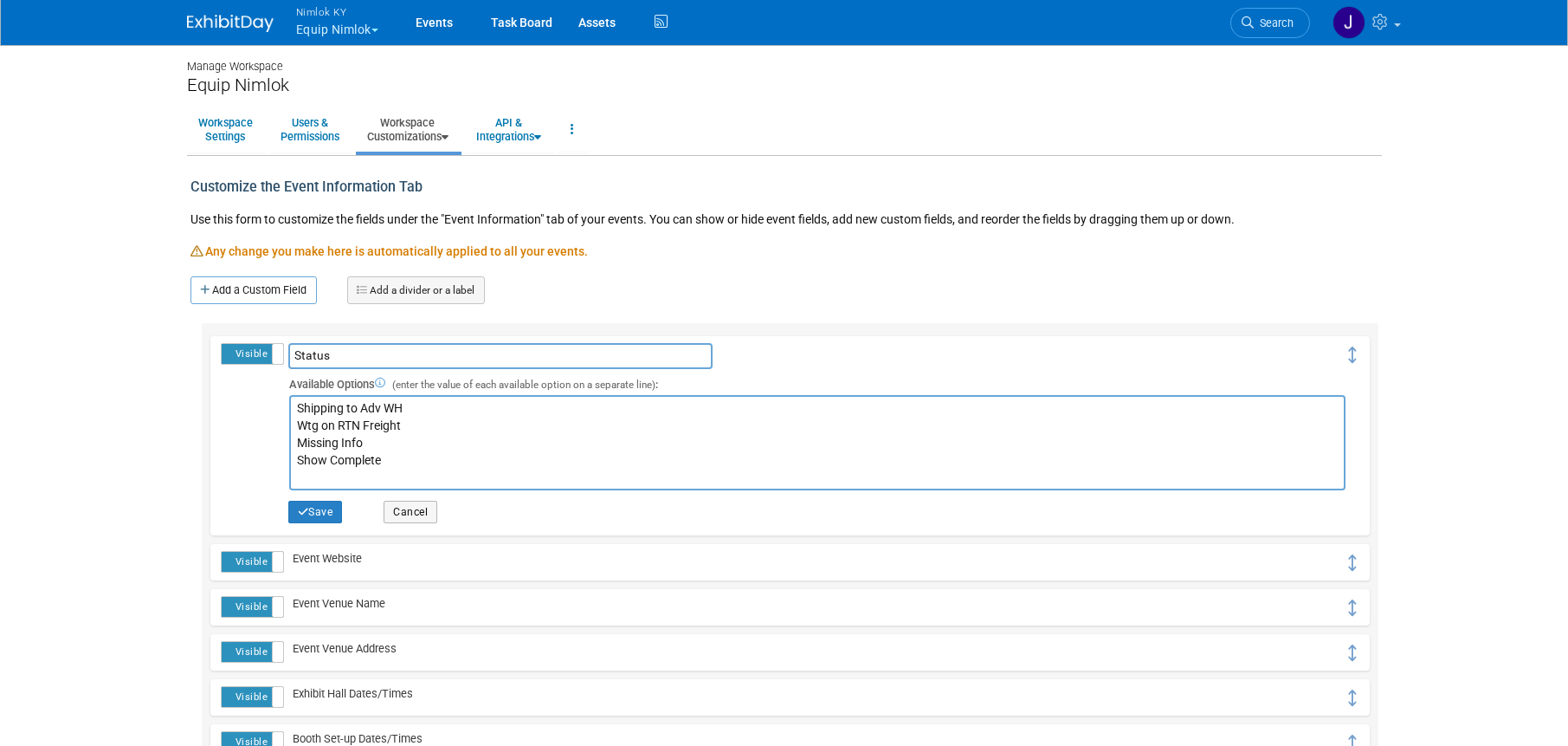
click at [442, 411] on textarea "Shipping to Adv WH Wtg on RTN Freight Missing Info Show Complete" at bounding box center [817, 443] width 1056 height 96
click at [454, 430] on textarea "Shipping to Adv WH Wtg on RTN Freight Missing Info Show Complete" at bounding box center [817, 443] width 1056 height 96
click at [400, 447] on textarea "Shipping to Adv WH Wtg on RTN Freight Missing Info Show Complete" at bounding box center [817, 443] width 1056 height 96
type textarea "Shipping to Adv WH Wtg on RTN Freight Missing Info Making Shipping Arrangements…"
click at [384, 442] on textarea "Shipping to Adv WH Wtg on RTN Freight Missing Info Show Complete" at bounding box center [817, 443] width 1056 height 96
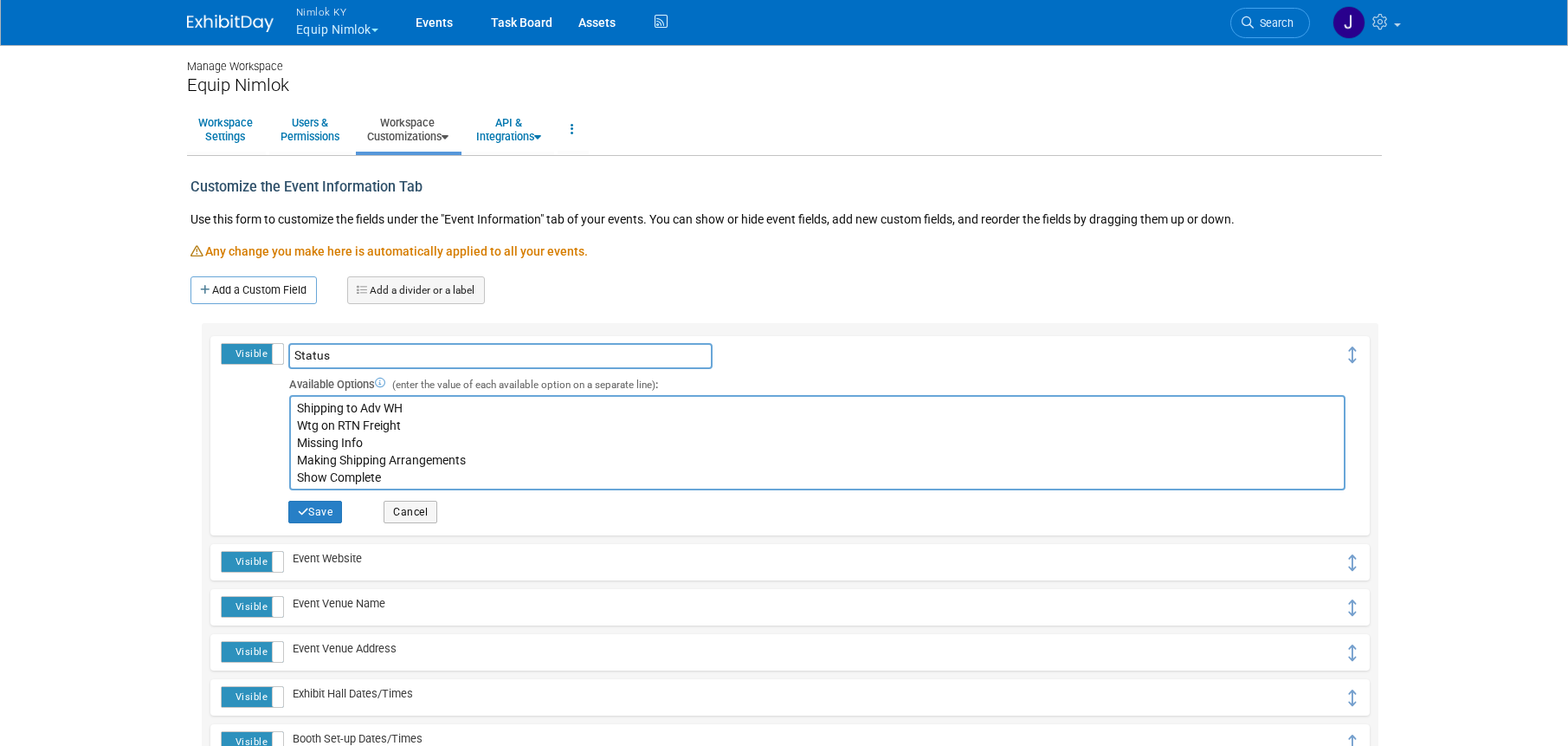
drag, startPoint x: 383, startPoint y: 442, endPoint x: 249, endPoint y: 436, distance: 134.1
click at [249, 436] on tr "Visible Hidden Status Status Save Cancel Delete Custom Event Field hide" at bounding box center [789, 436] width 1138 height 186
click at [493, 461] on textarea "Shipping to Adv WH Wtg on RTN Freight Missing Info Show Complete" at bounding box center [817, 443] width 1056 height 96
click at [336, 511] on button "Save" at bounding box center [315, 512] width 54 height 23
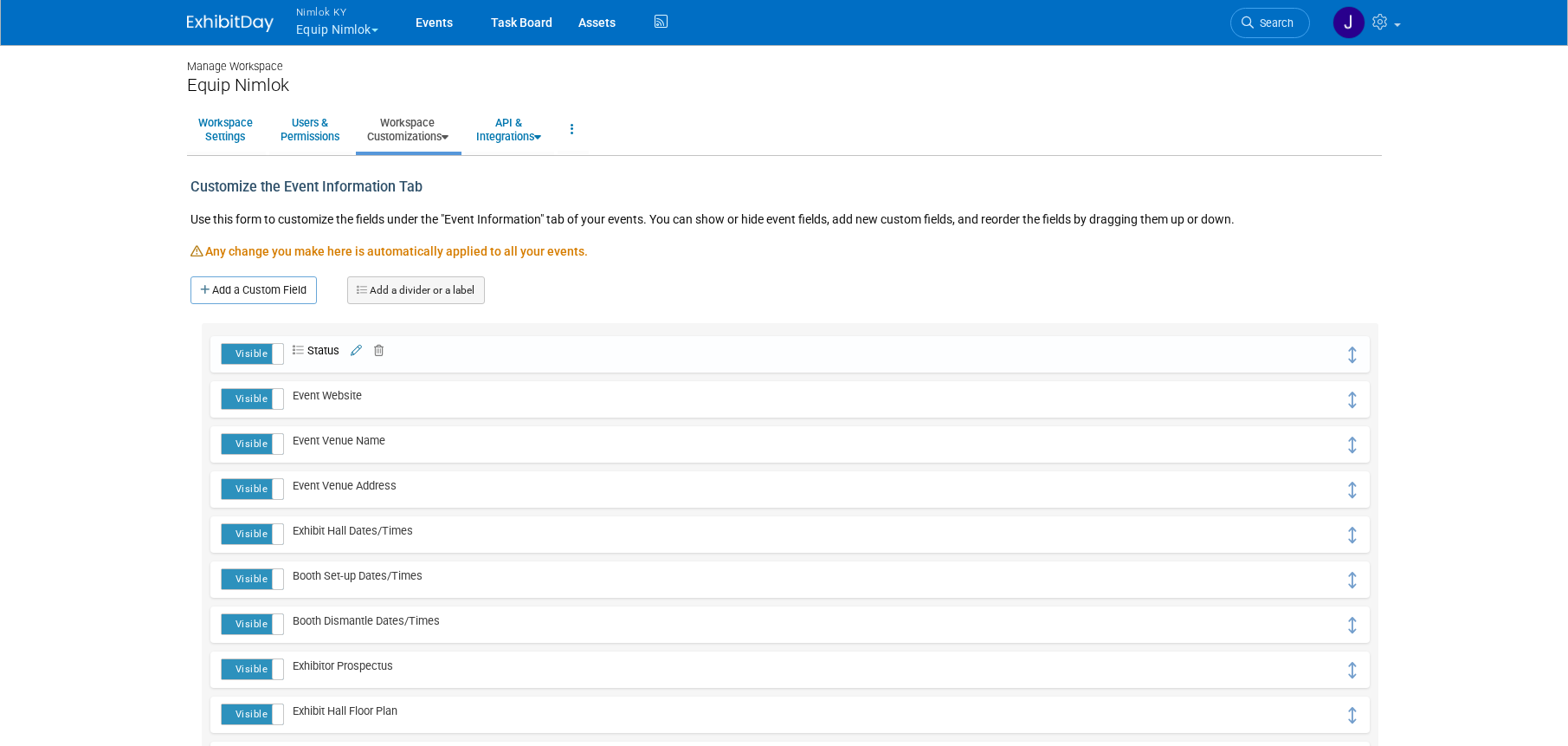
click at [359, 347] on icon at bounding box center [356, 351] width 11 height 11
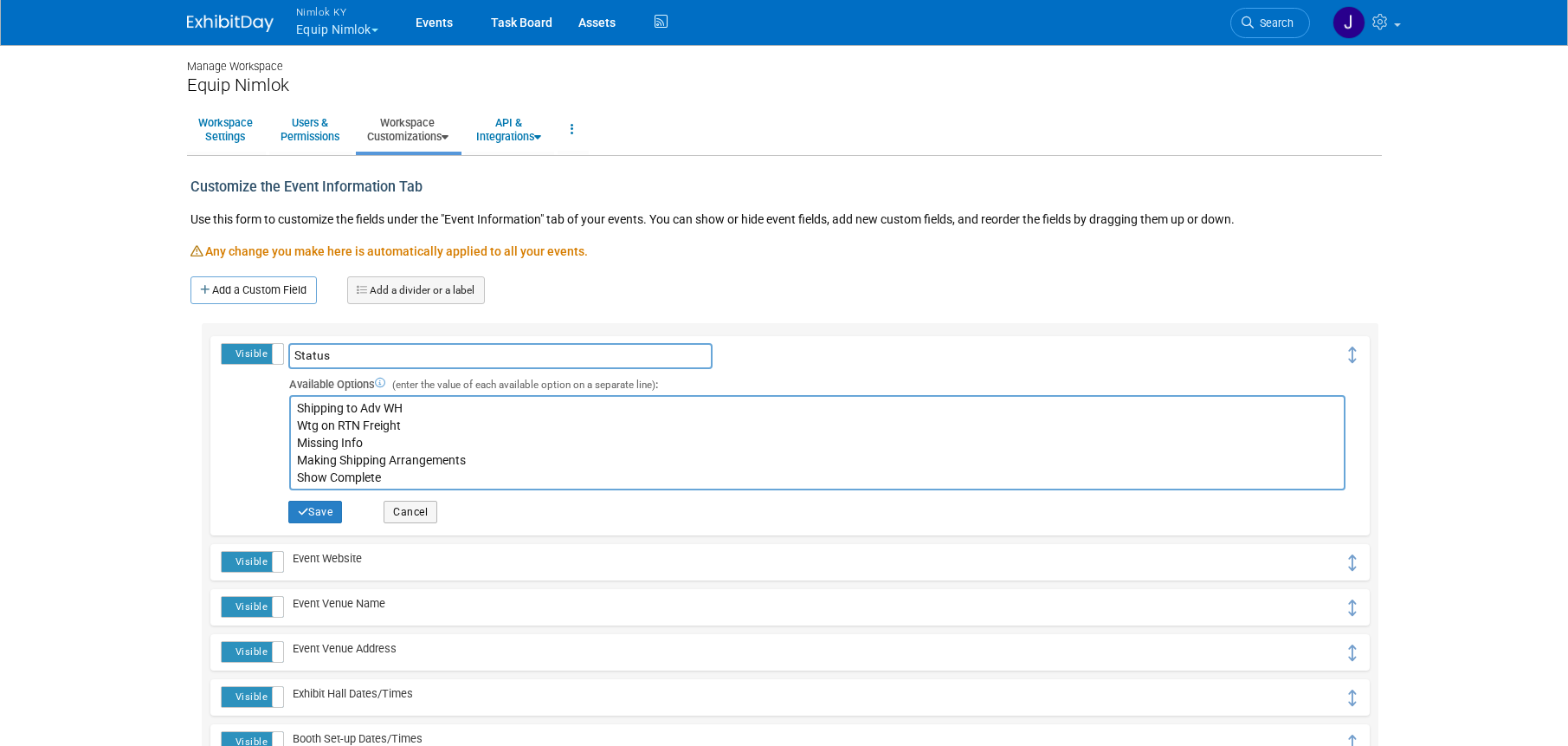
click at [297, 408] on textarea "Shipping to Adv WH Wtg on RTN Freight Missing Info Making Shipping Arrangements…" at bounding box center [817, 443] width 1056 height 96
type textarea "Warehouse Pulling Order Shipping to Adv WH Wtg on RTN Freight Missing Info Maki…"
click at [322, 510] on button "Save" at bounding box center [315, 512] width 54 height 23
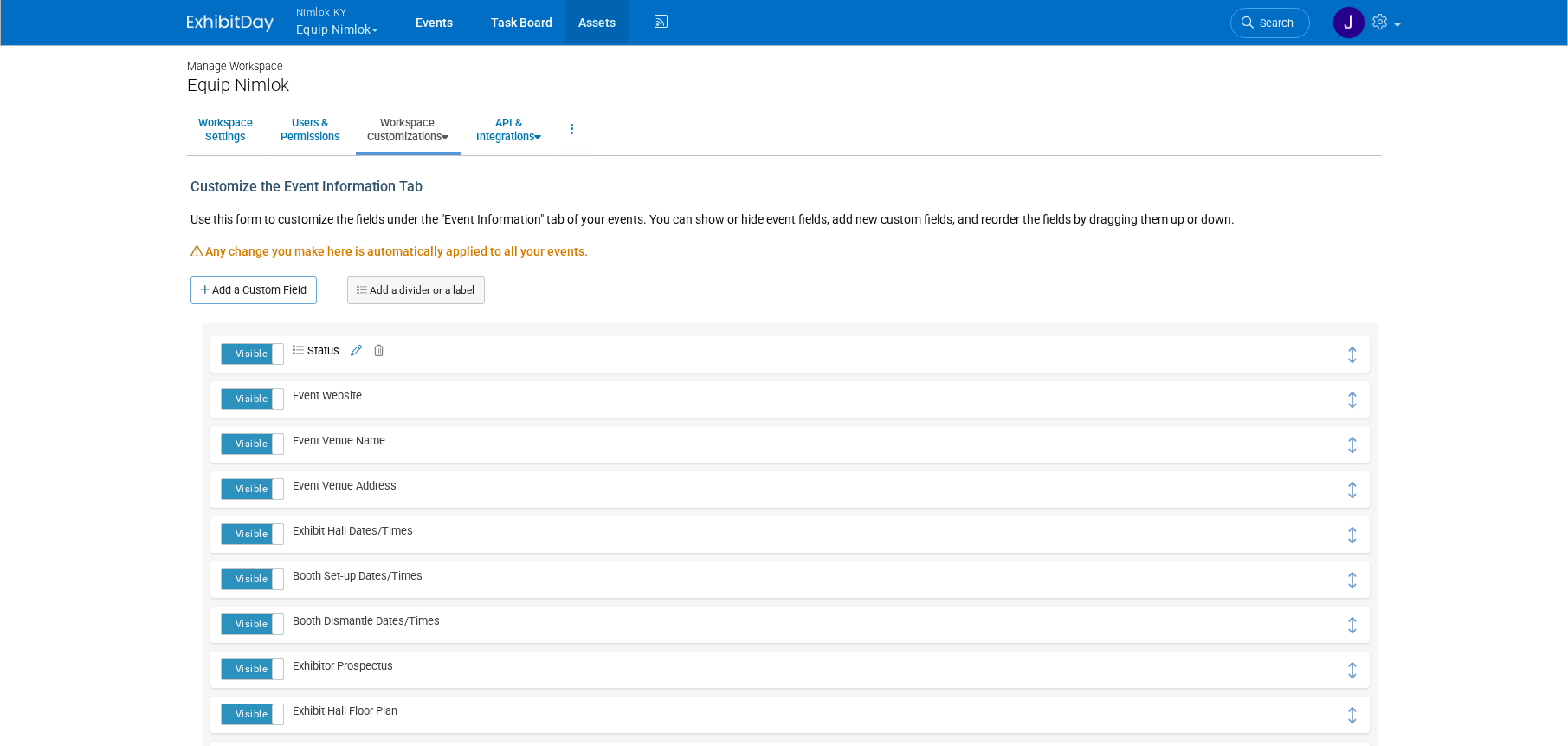
click at [601, 19] on link "Assets" at bounding box center [596, 22] width 63 height 43
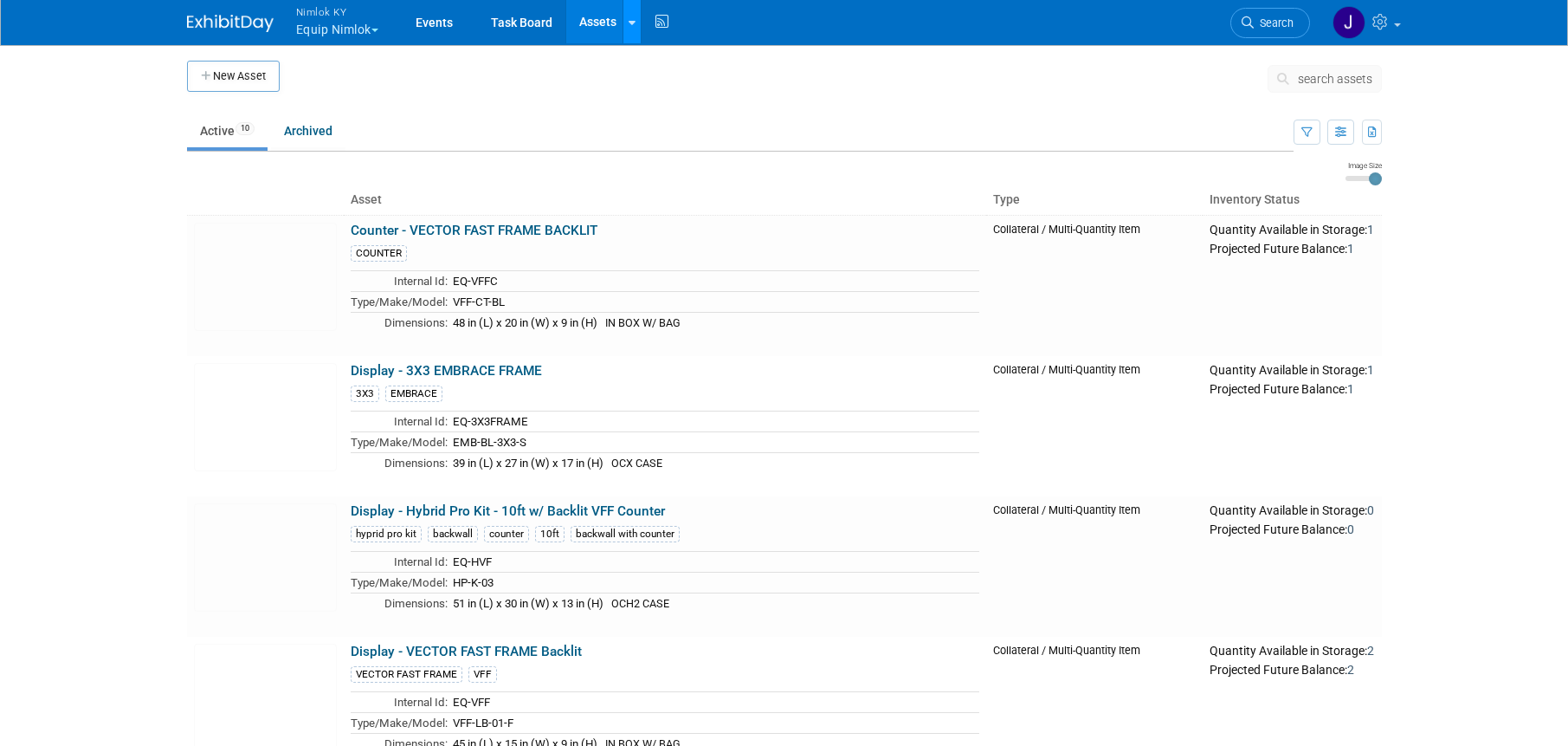
click at [638, 28] on link at bounding box center [631, 22] width 18 height 43
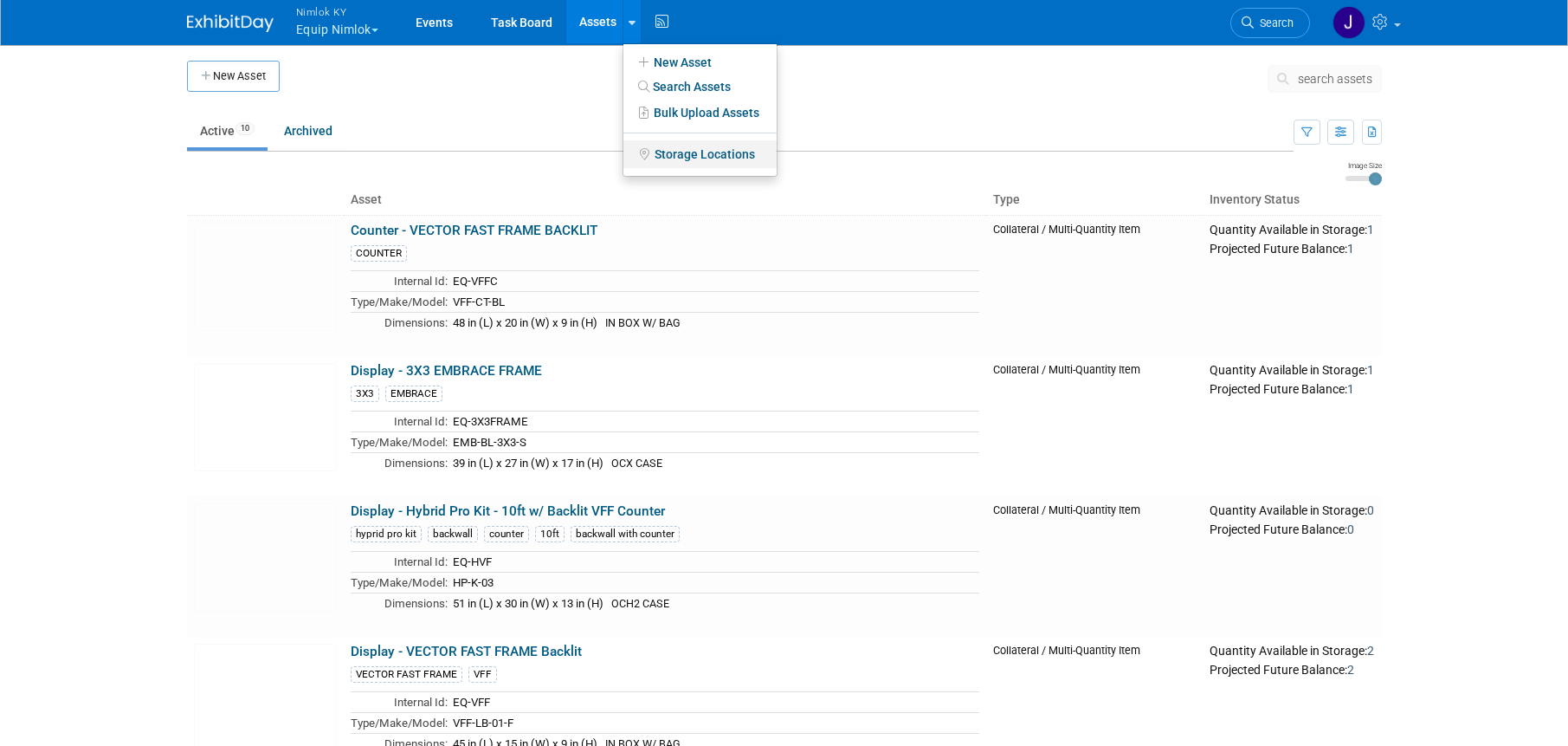
click at [713, 154] on link "Storage Locations" at bounding box center [700, 155] width 153 height 28
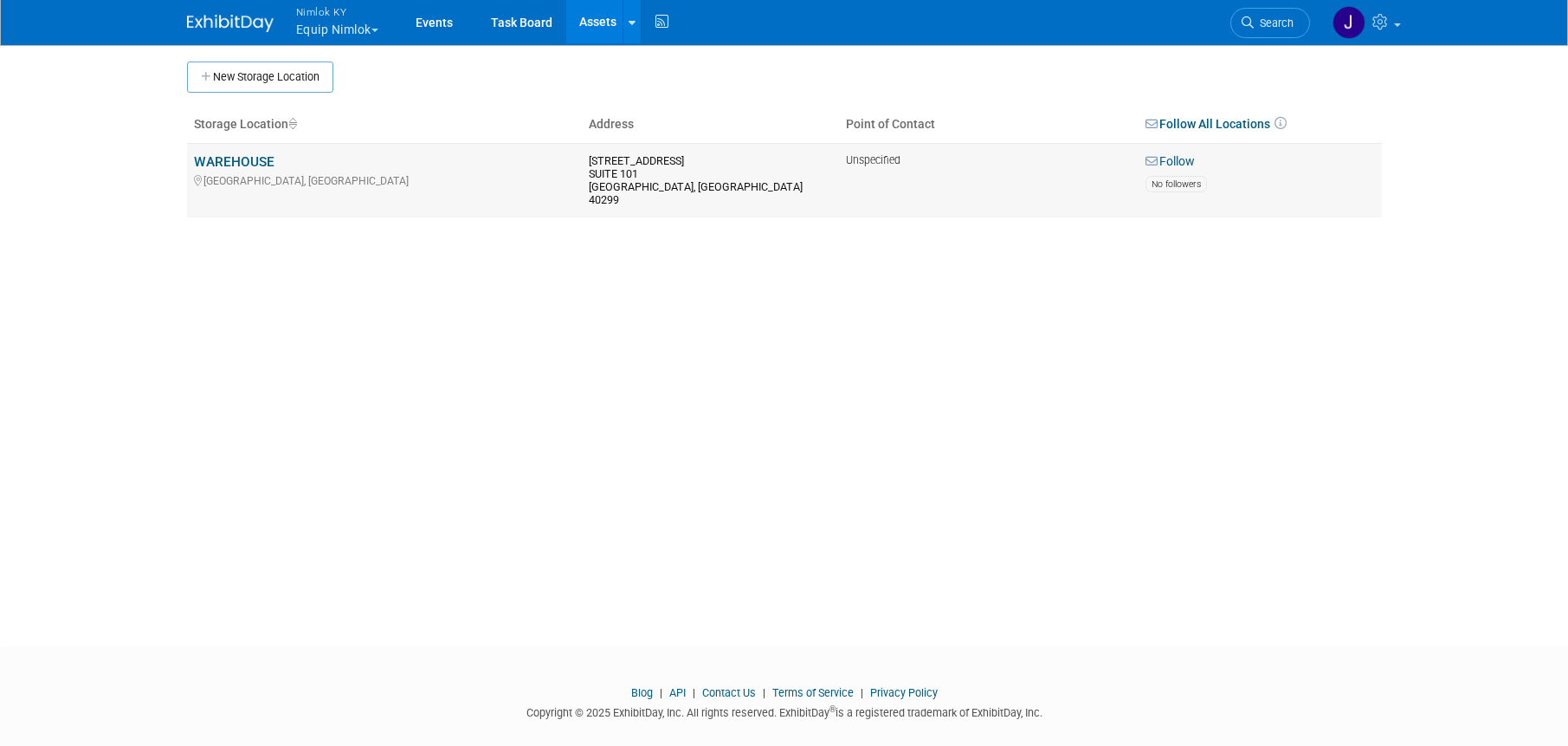
click at [1160, 159] on link "Follow" at bounding box center [1169, 161] width 50 height 16
click at [365, 28] on button "Nimlok KY Equip Nimlok" at bounding box center [347, 23] width 106 height 45
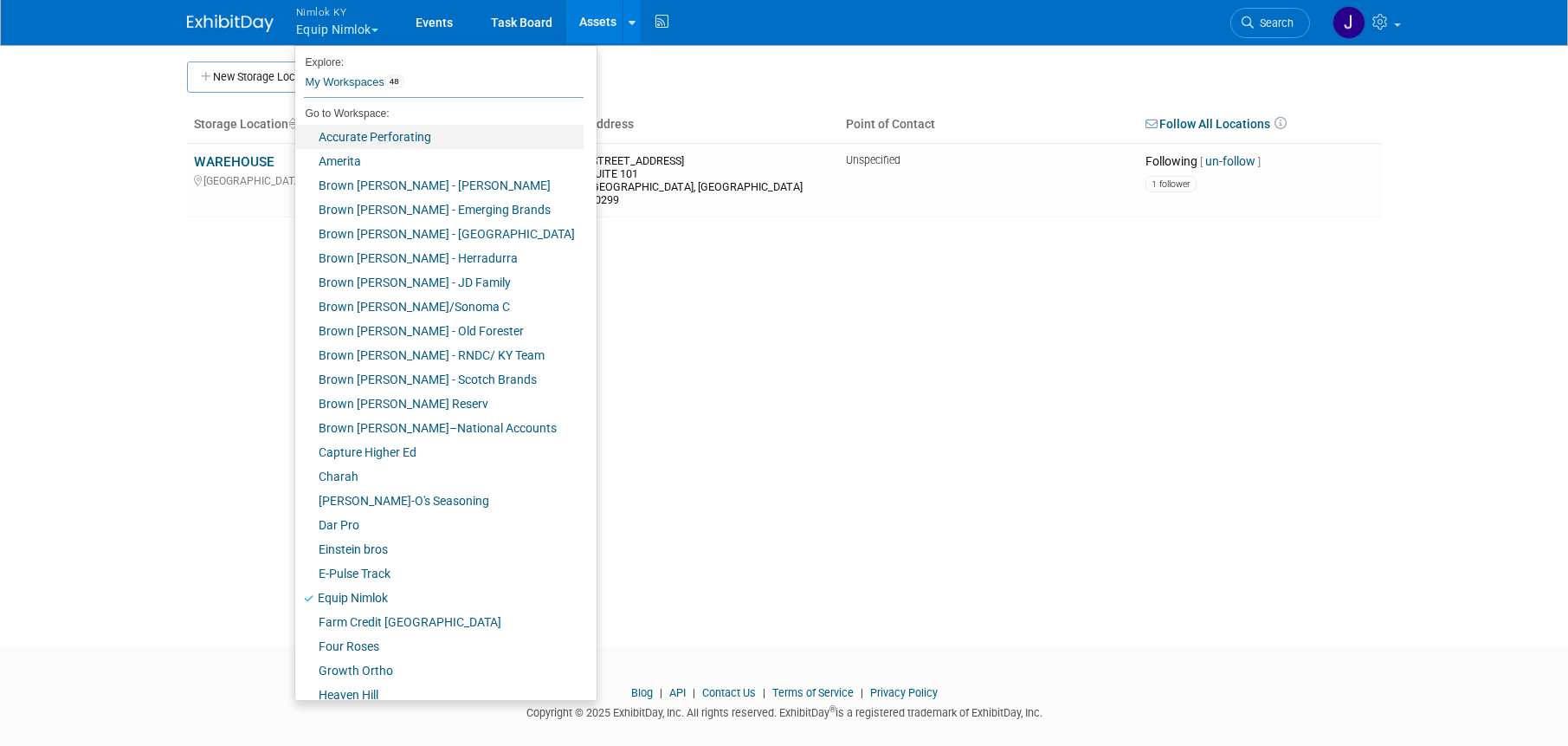
click at [389, 138] on link "Accurate Perforating" at bounding box center [439, 137] width 288 height 24
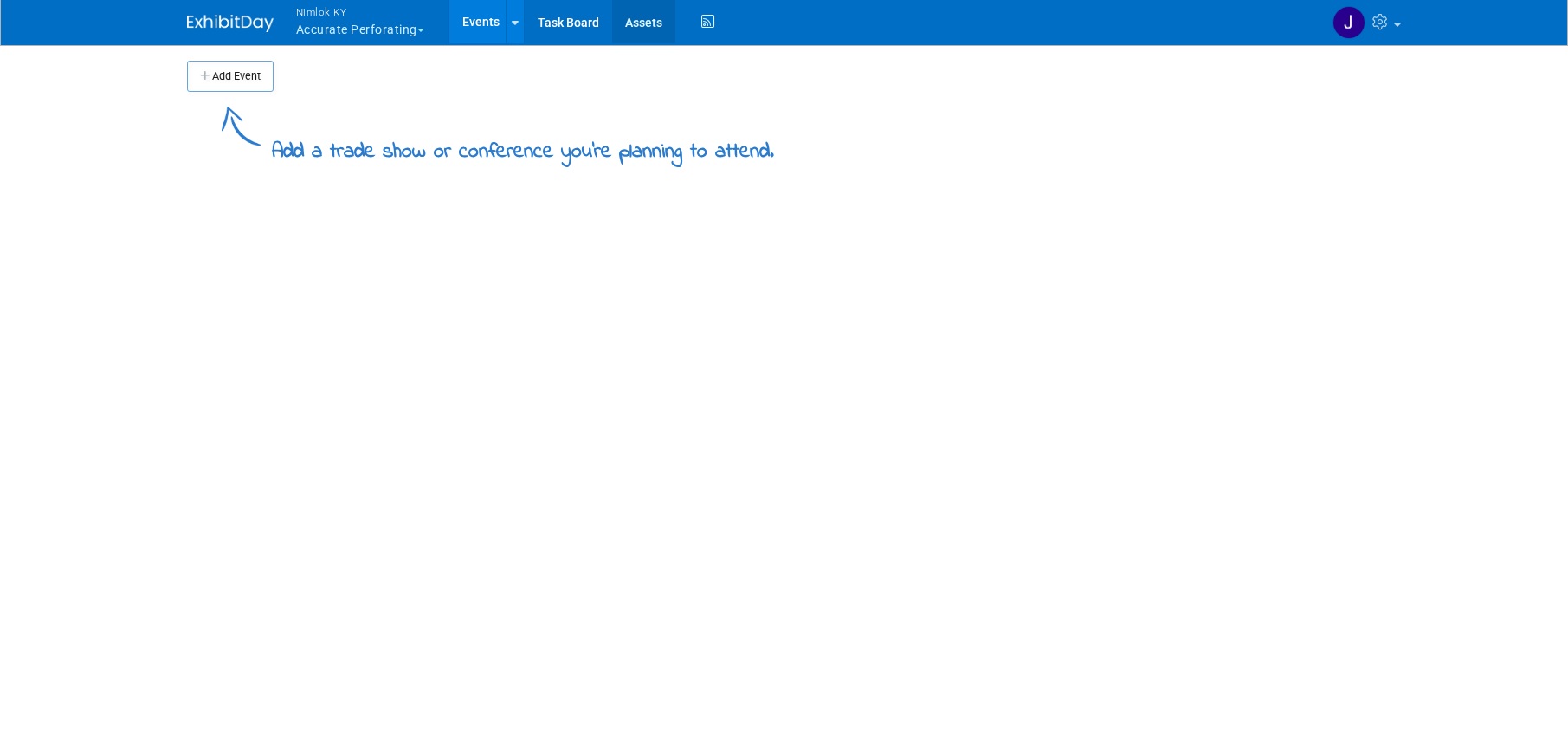
click at [649, 21] on link "Assets" at bounding box center [643, 22] width 63 height 43
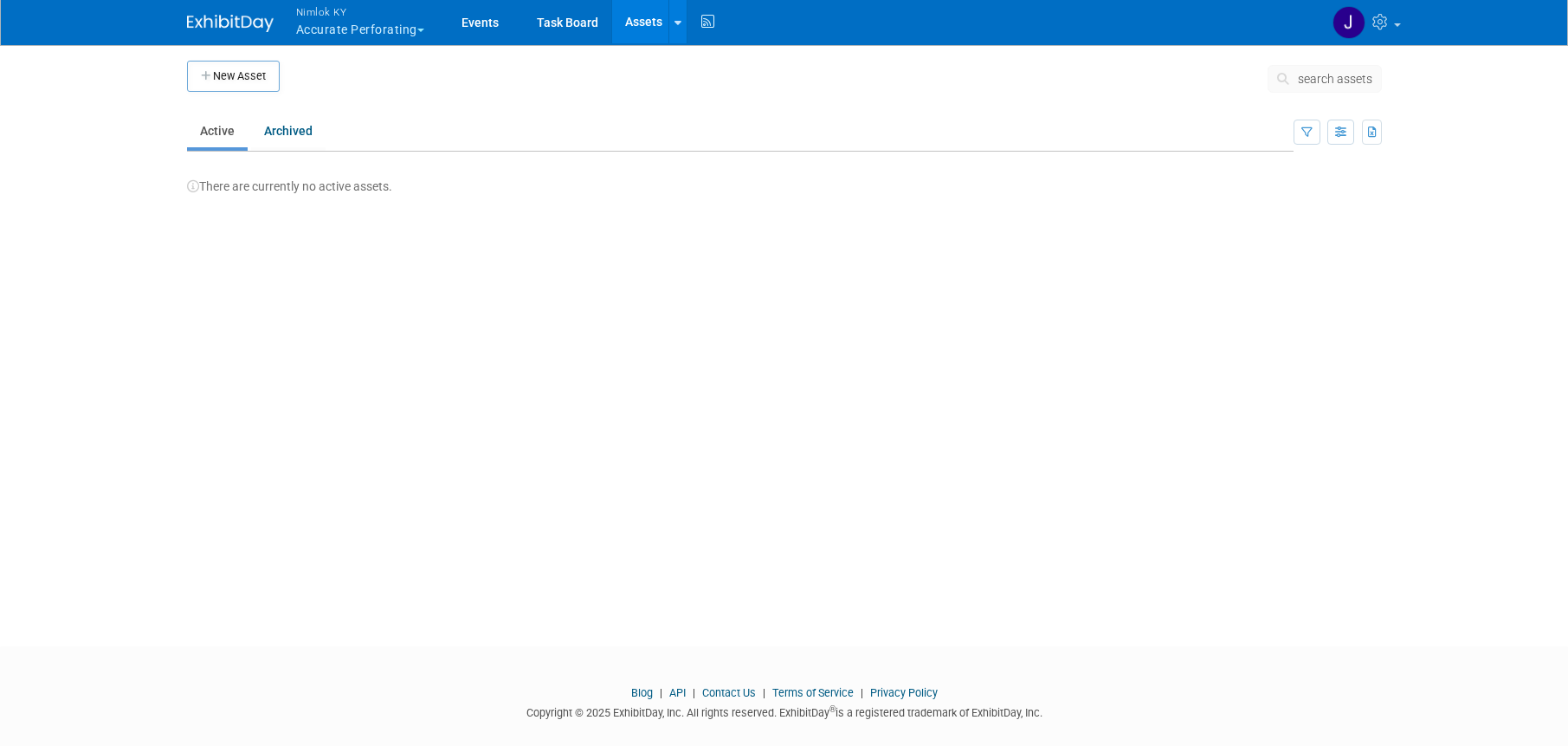
click at [414, 26] on button "Nimlok KY Accurate Perforating" at bounding box center [370, 23] width 152 height 45
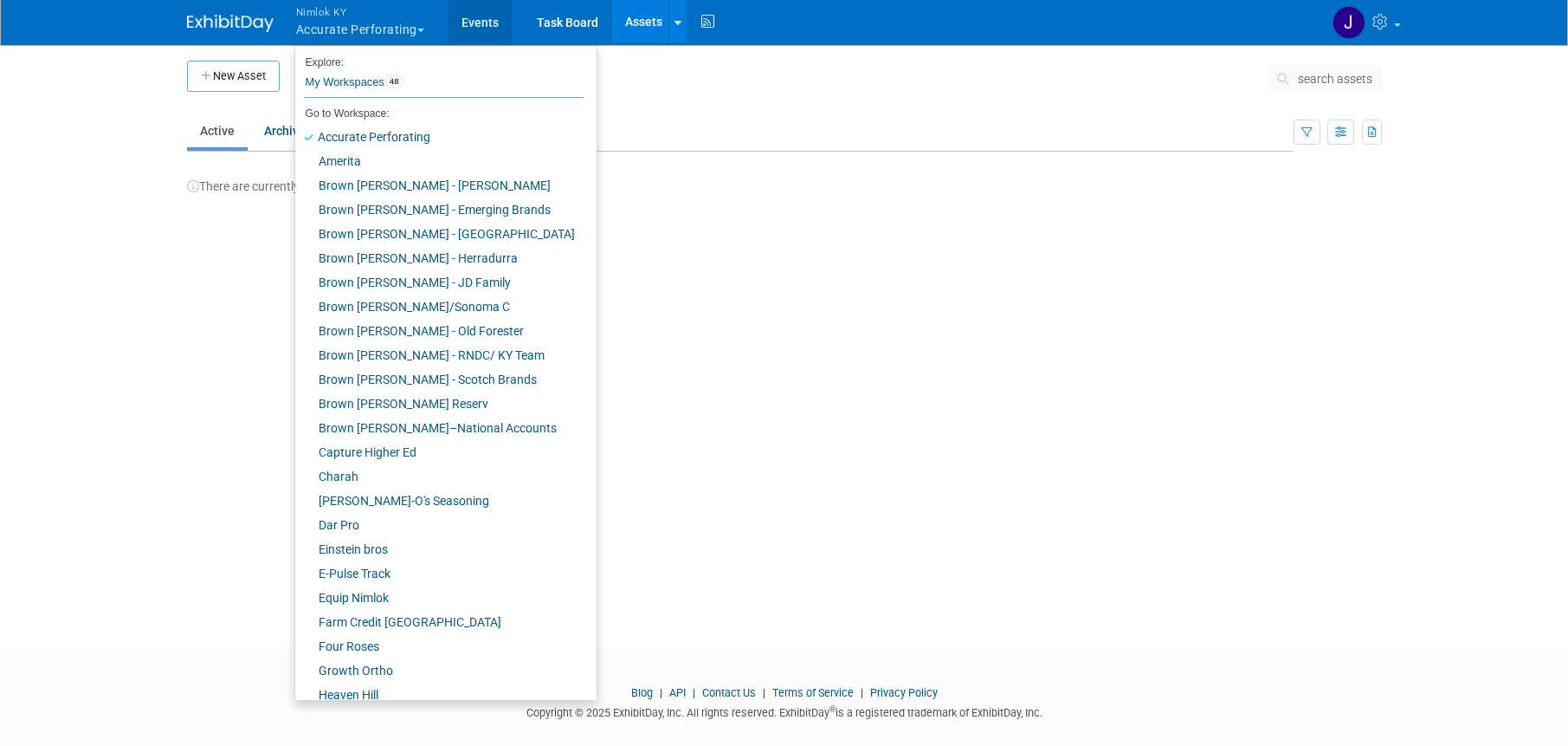
click at [490, 21] on link "Events" at bounding box center [479, 22] width 63 height 43
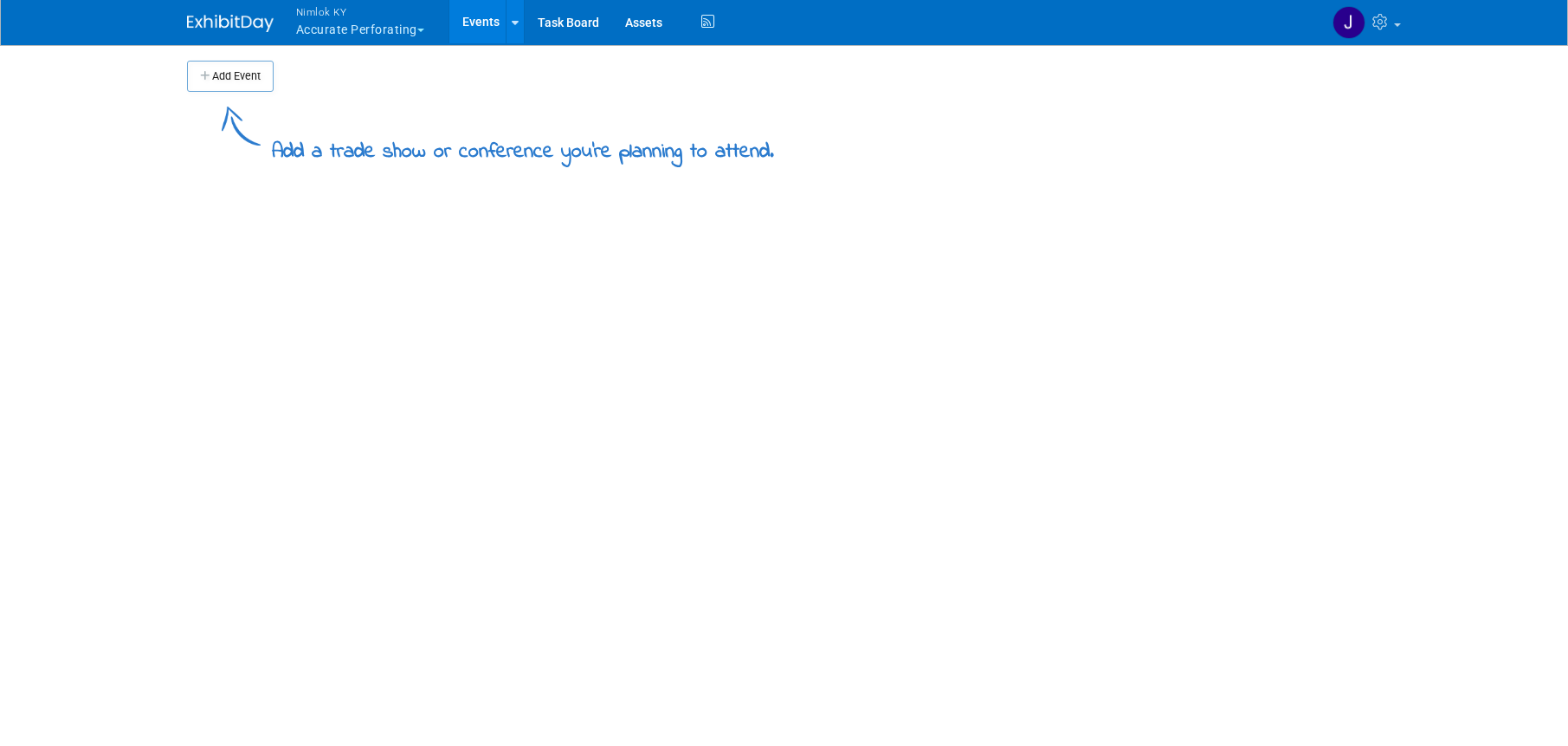
click at [386, 26] on button "Nimlok KY Accurate Perforating" at bounding box center [370, 23] width 152 height 45
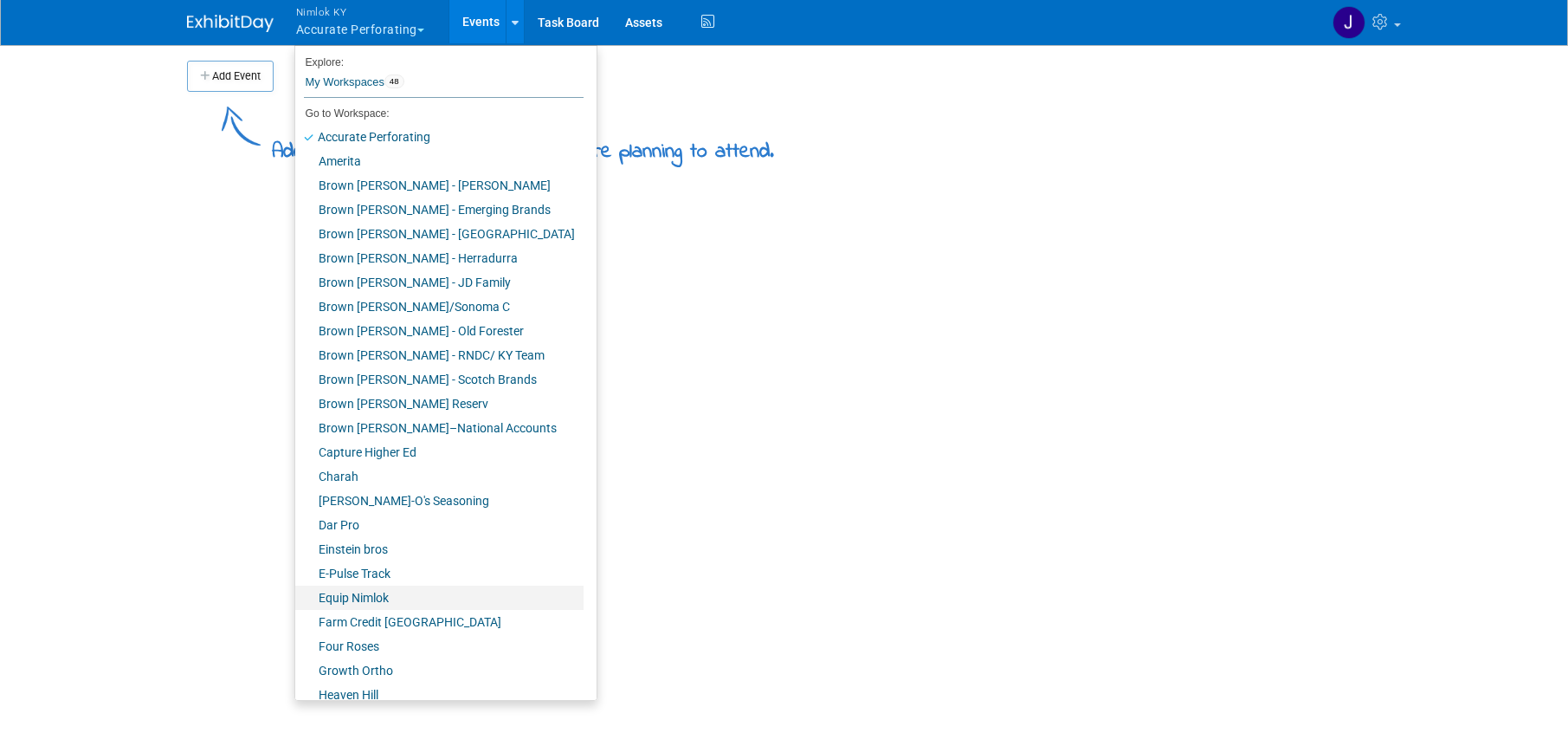
click at [419, 592] on link "Equip Nimlok" at bounding box center [439, 598] width 288 height 24
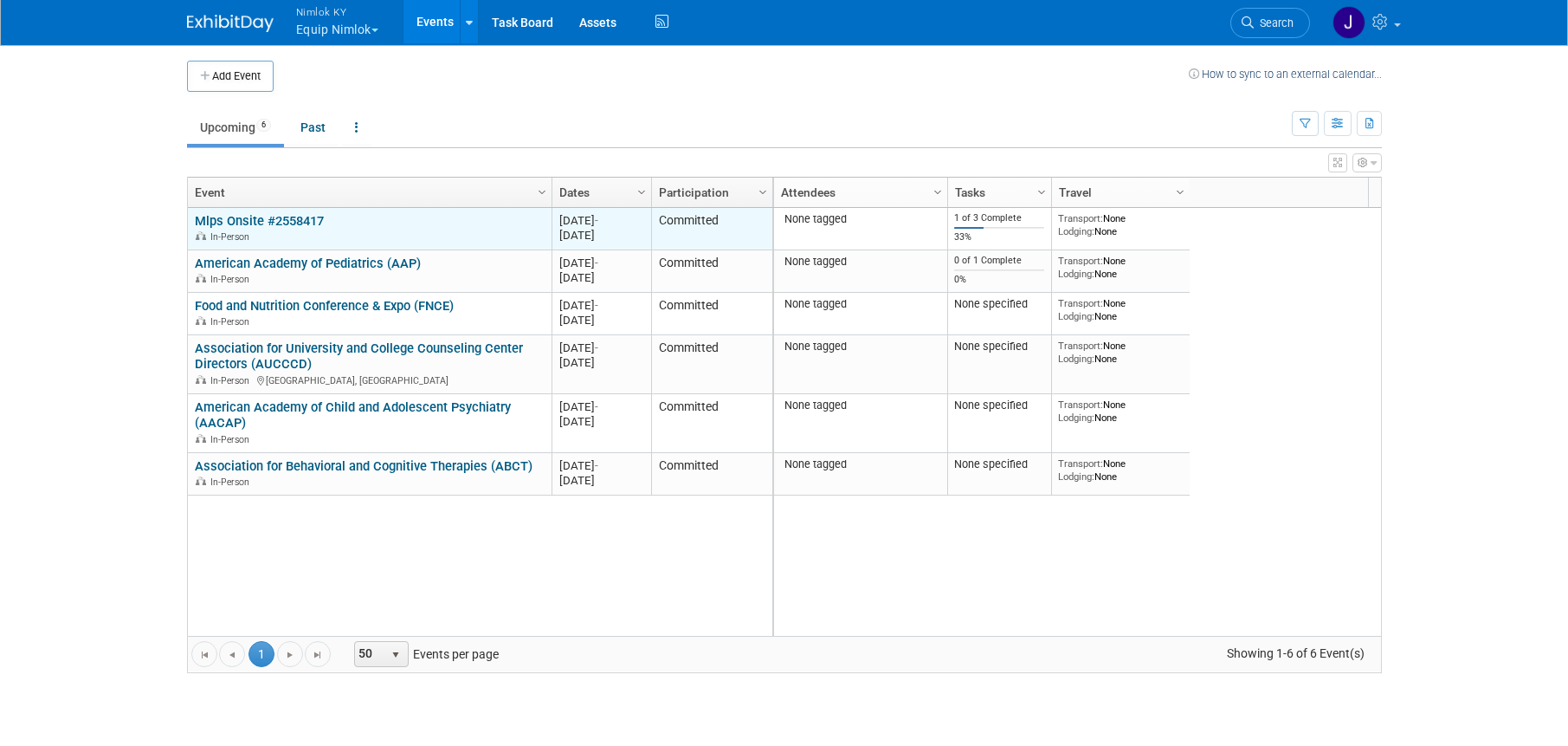
click at [282, 226] on link "Mlps Onsite #2558417" at bounding box center [260, 221] width 129 height 16
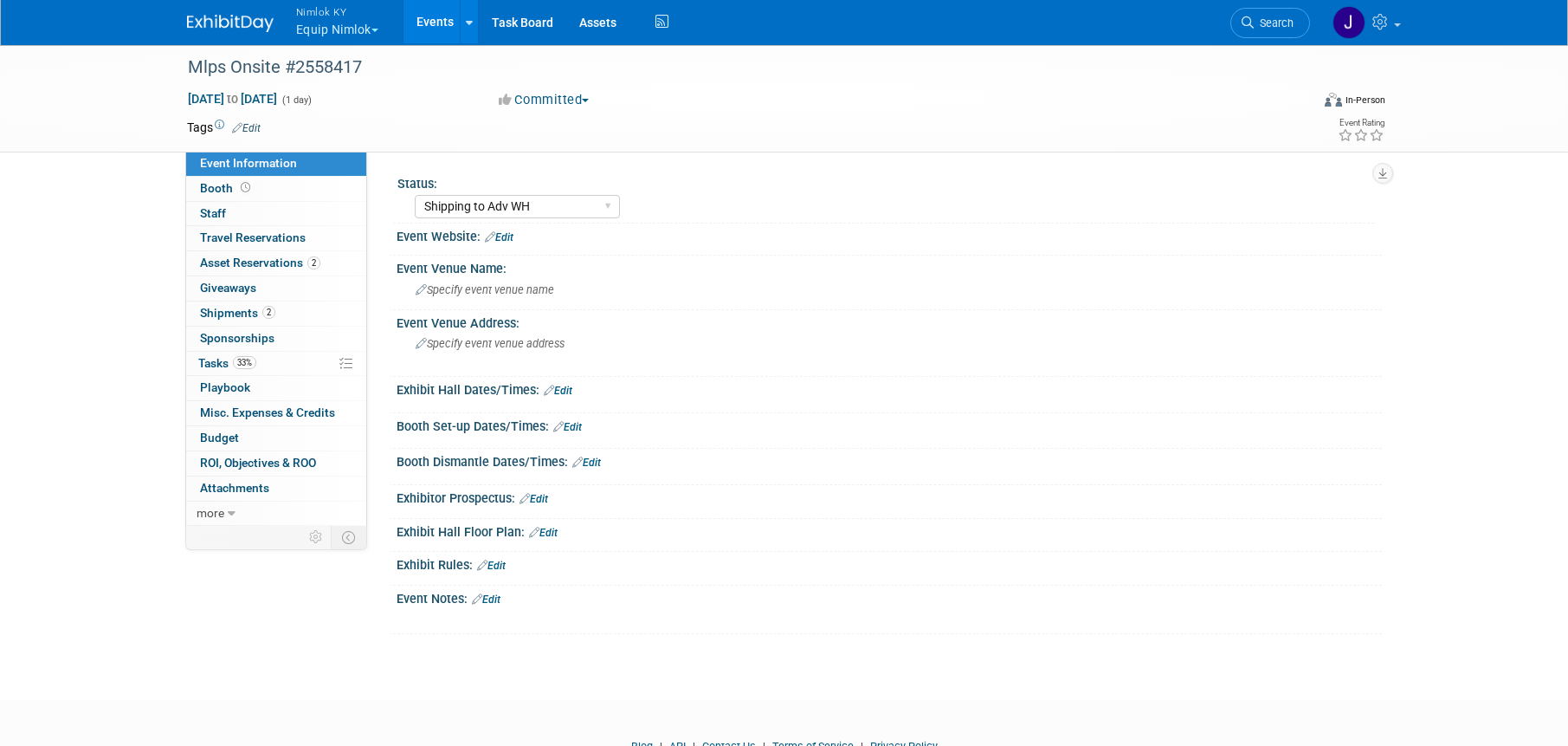
select select "Shipping to Adv WH"
click at [294, 368] on link "33% Tasks 33%" at bounding box center [276, 364] width 180 height 24
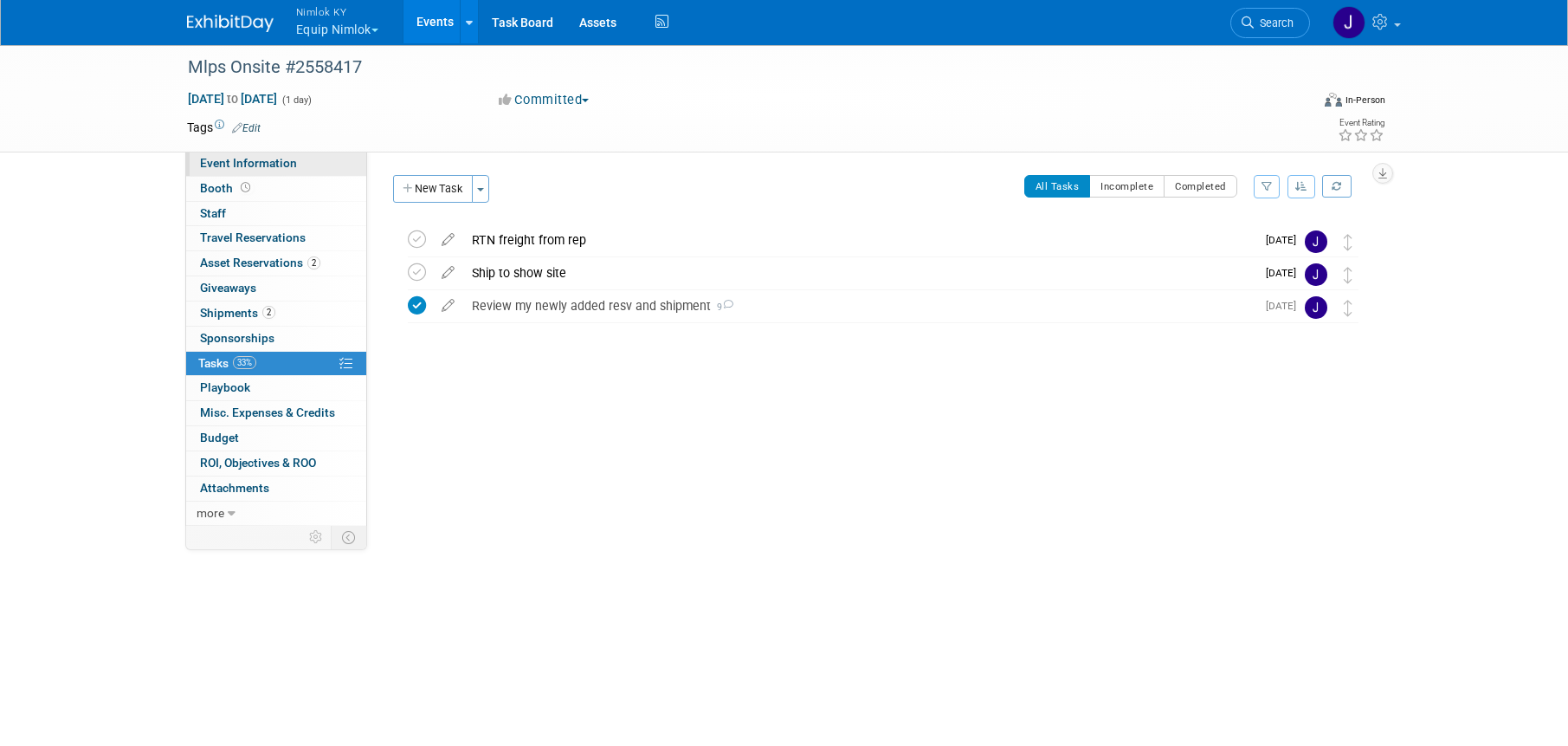
click at [299, 163] on link "Event Information" at bounding box center [276, 164] width 180 height 24
select select "Shipping to Adv WH"
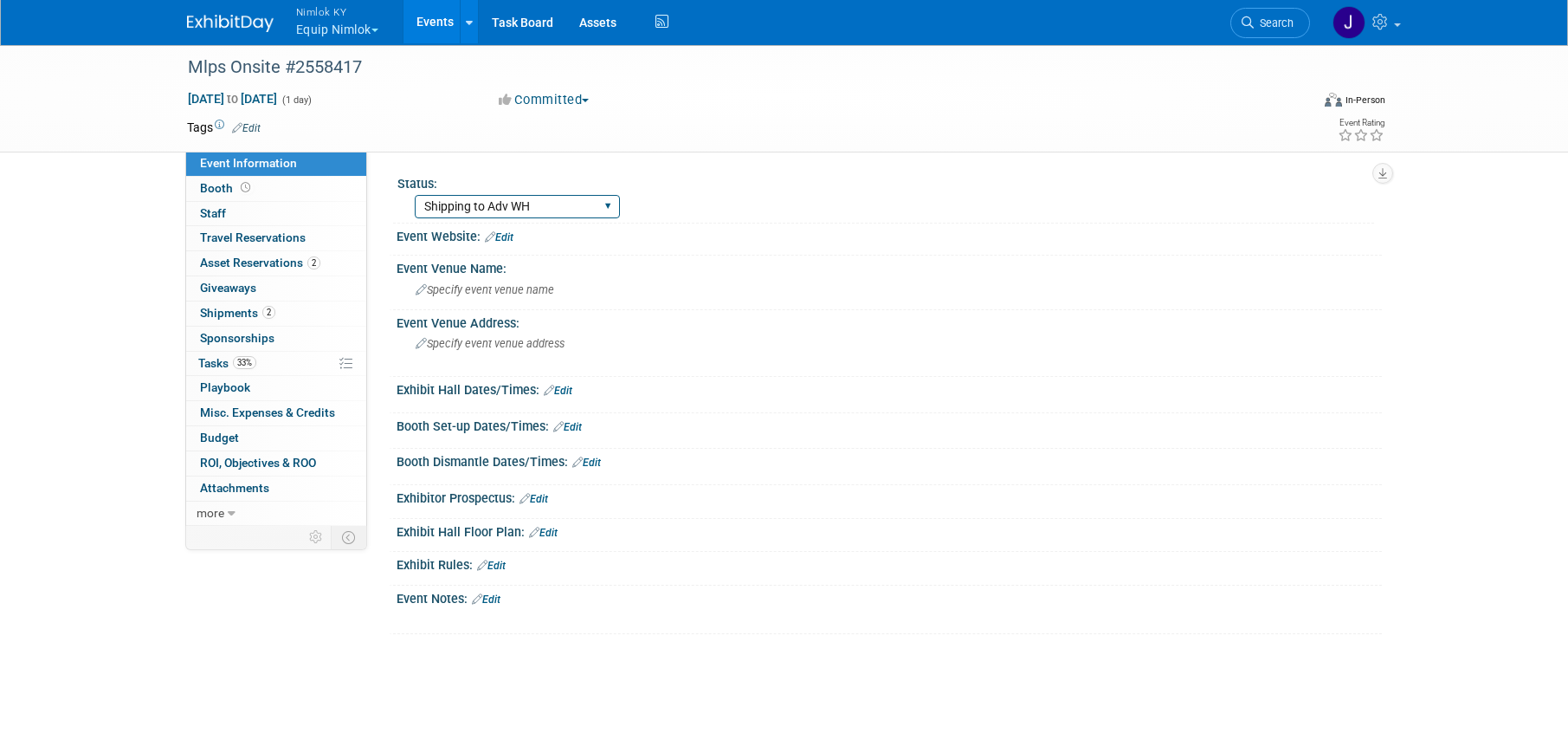
click at [580, 214] on select "Warehouse Pulling Order Shipping to Adv WH Wtg on RTN Freight Missing Info Maki…" at bounding box center [517, 206] width 205 height 23
click at [415, 195] on select "Warehouse Pulling Order Shipping to Adv WH Wtg on RTN Freight Missing Info Maki…" at bounding box center [517, 206] width 205 height 23
click at [429, 24] on link "Events" at bounding box center [434, 22] width 63 height 43
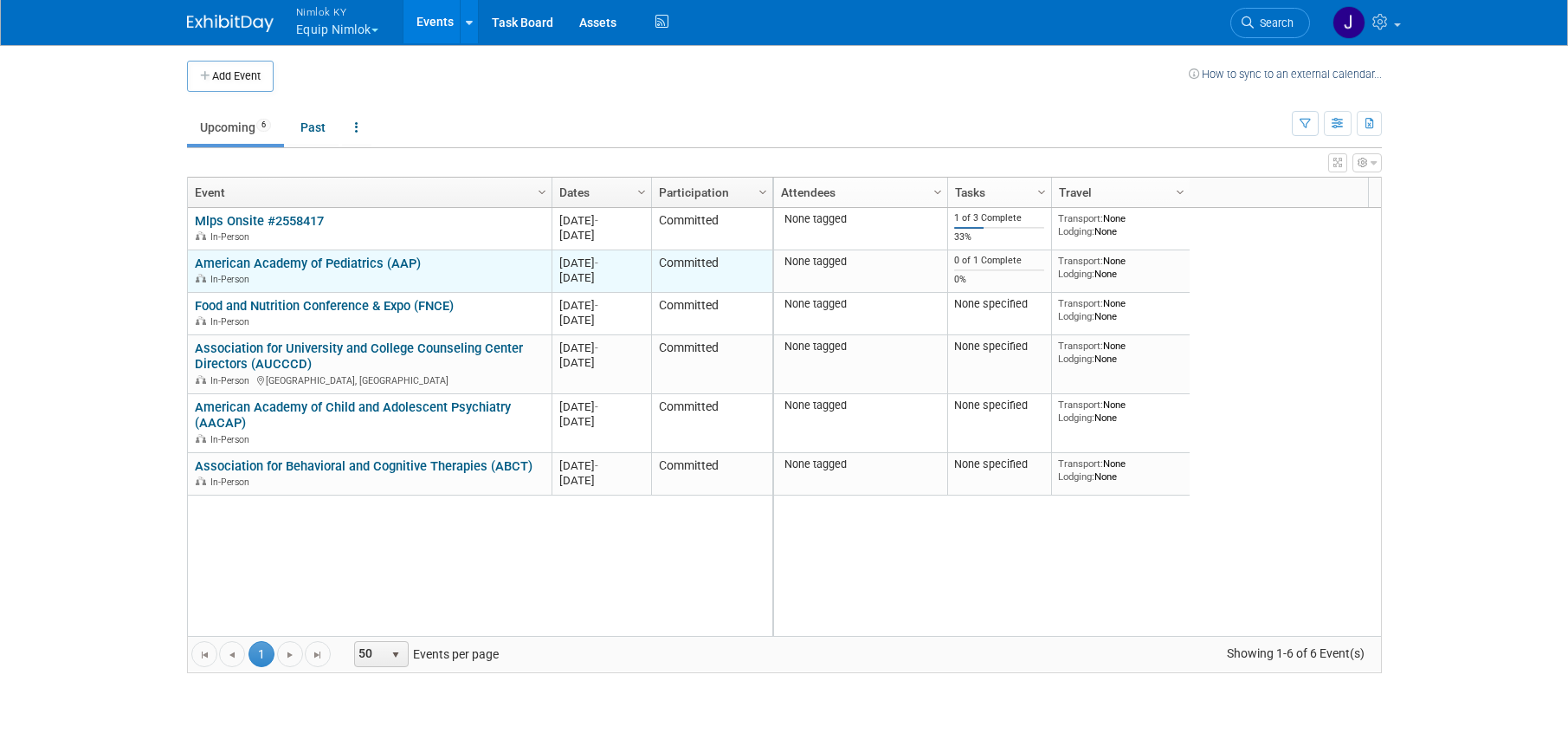
click at [340, 262] on link "American Academy of Pediatrics (AAP)" at bounding box center [308, 263] width 226 height 16
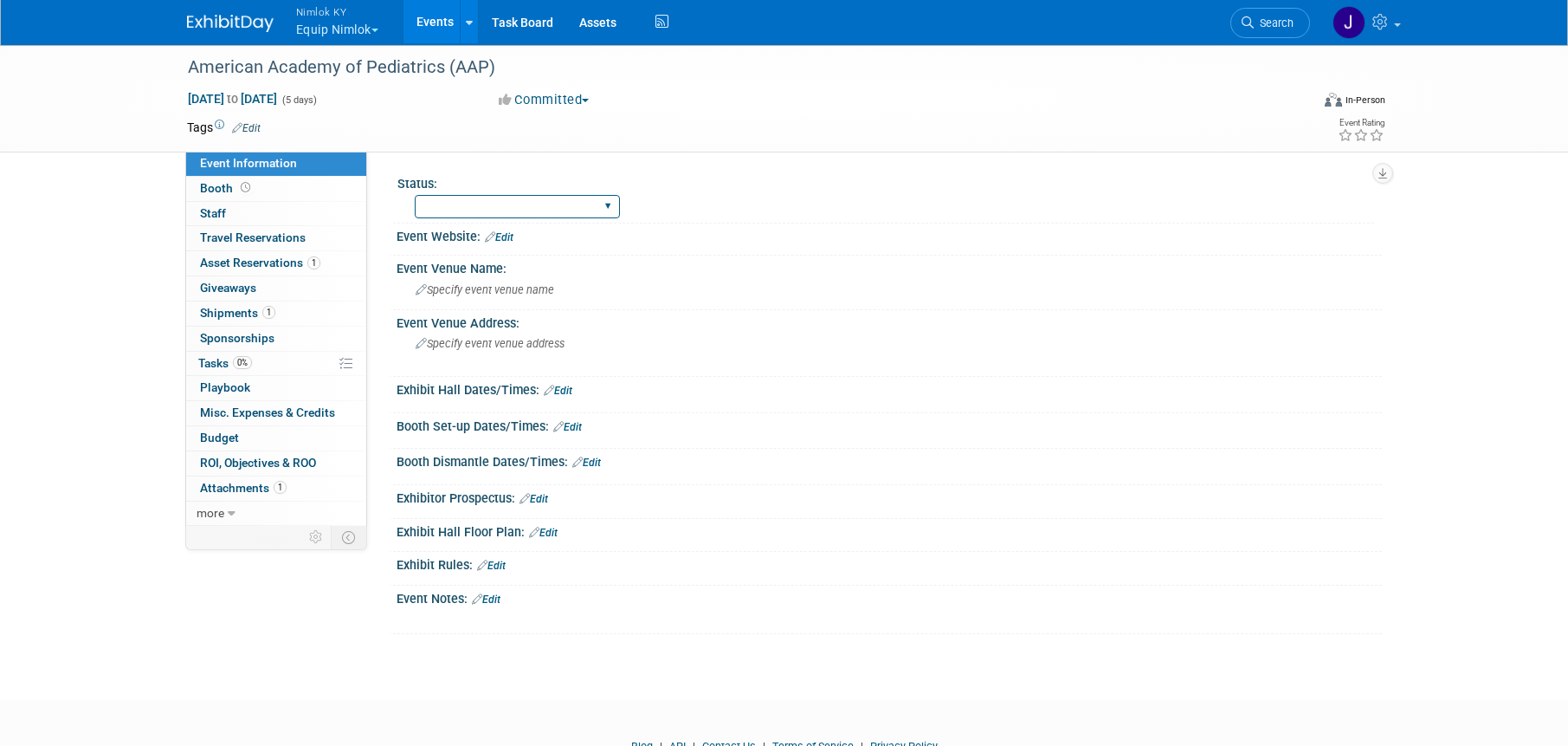
click at [441, 199] on select "Warehouse Pulling Order Shipping to Adv WH Wtg on RTN Freight Missing Info Maki…" at bounding box center [517, 206] width 205 height 23
select select "Making Shipping Arrangements"
click at [415, 195] on select "Warehouse Pulling Order Shipping to Adv WH Wtg on RTN Freight Missing Info Maki…" at bounding box center [517, 206] width 205 height 23
